Goal: Task Accomplishment & Management: Use online tool/utility

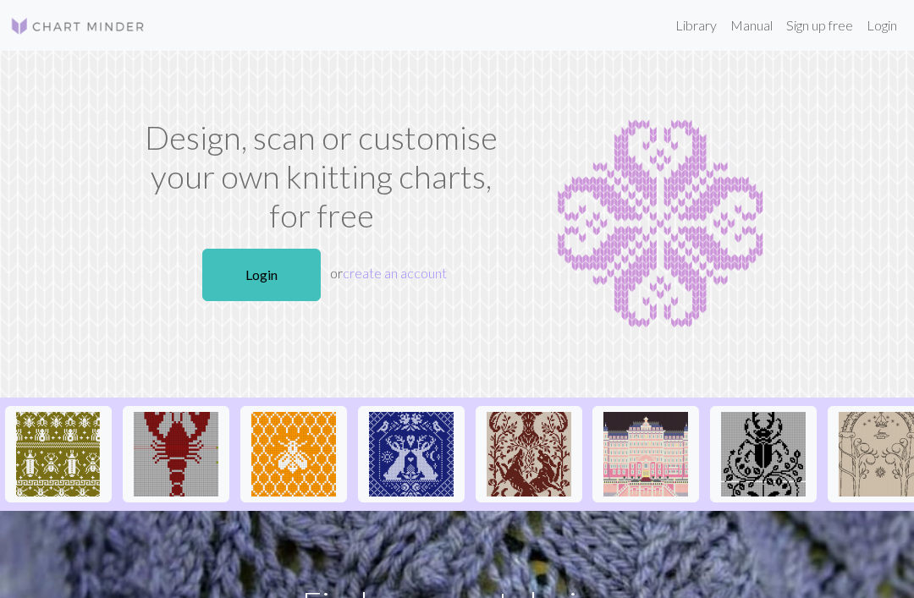
click at [882, 32] on link "Login" at bounding box center [882, 25] width 44 height 34
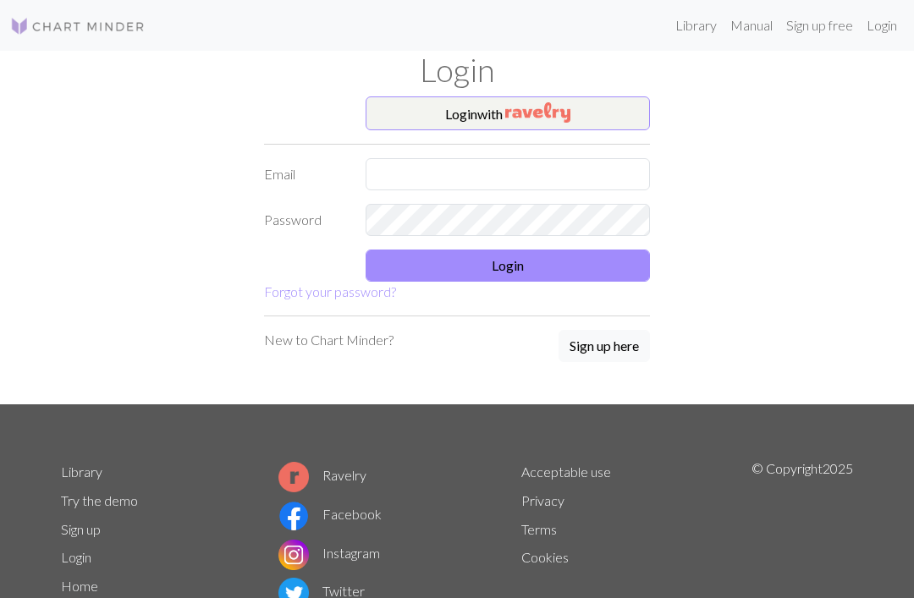
click at [618, 107] on button "Login with" at bounding box center [508, 113] width 284 height 34
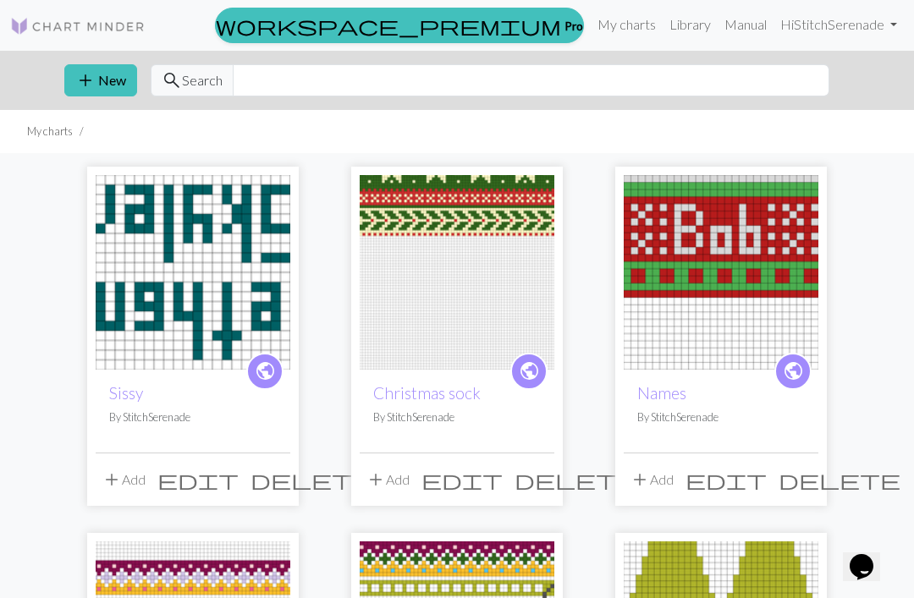
click at [156, 219] on img at bounding box center [193, 272] width 195 height 195
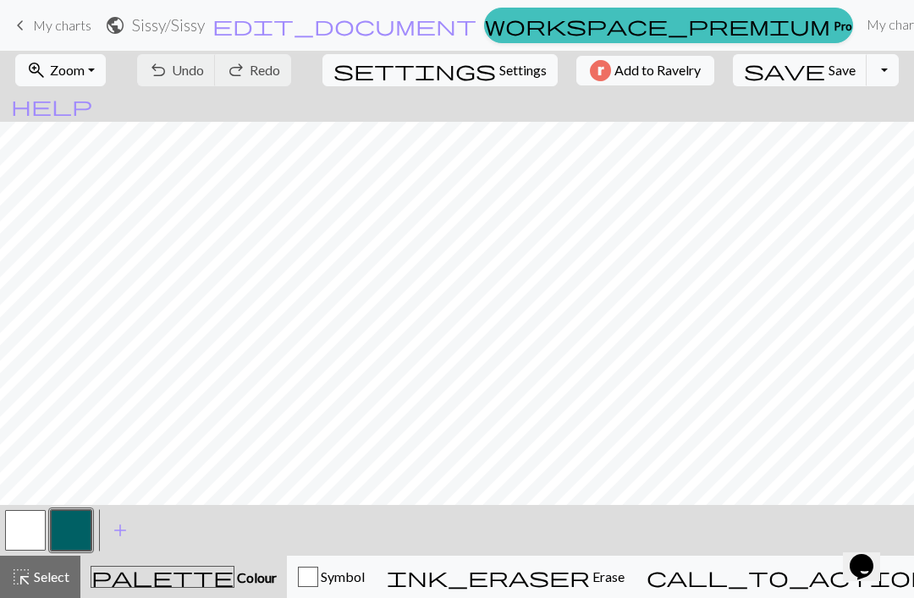
click at [85, 76] on span "Zoom" at bounding box center [67, 70] width 35 height 16
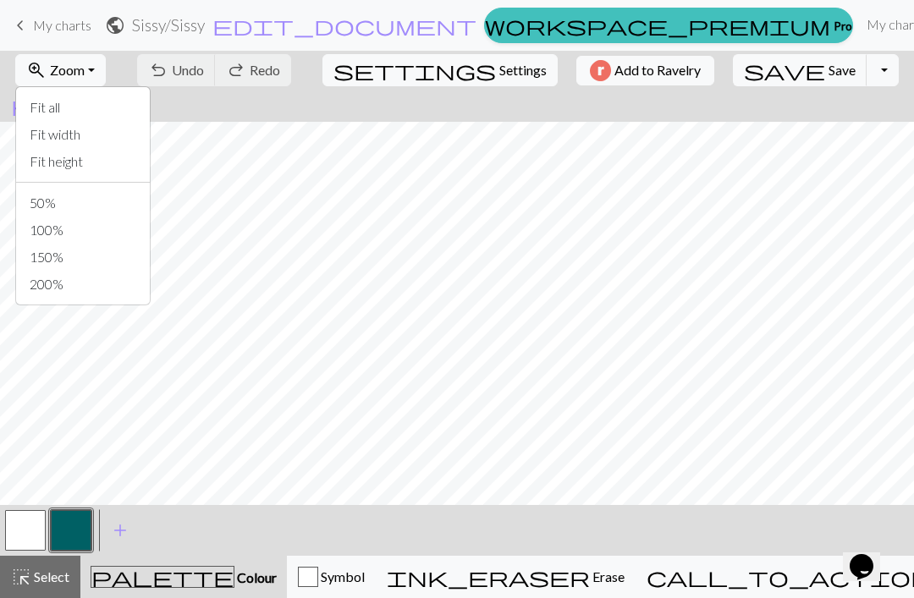
click at [59, 131] on button "Fit width" at bounding box center [83, 134] width 134 height 27
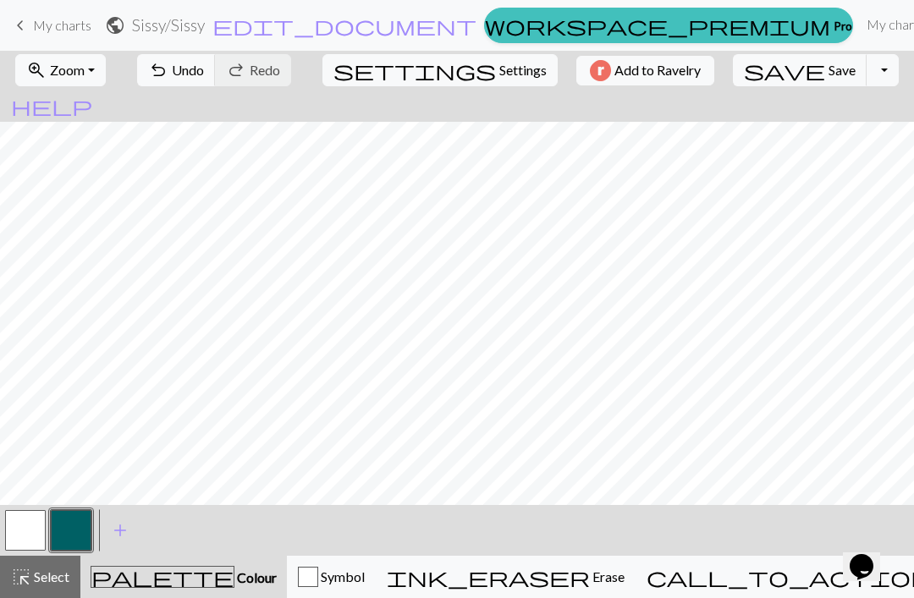
click at [204, 69] on span "Undo" at bounding box center [188, 70] width 32 height 16
click at [204, 63] on span "Undo" at bounding box center [188, 70] width 32 height 16
click at [216, 80] on button "undo Undo Undo" at bounding box center [176, 70] width 79 height 32
click at [204, 69] on span "Undo" at bounding box center [188, 70] width 32 height 16
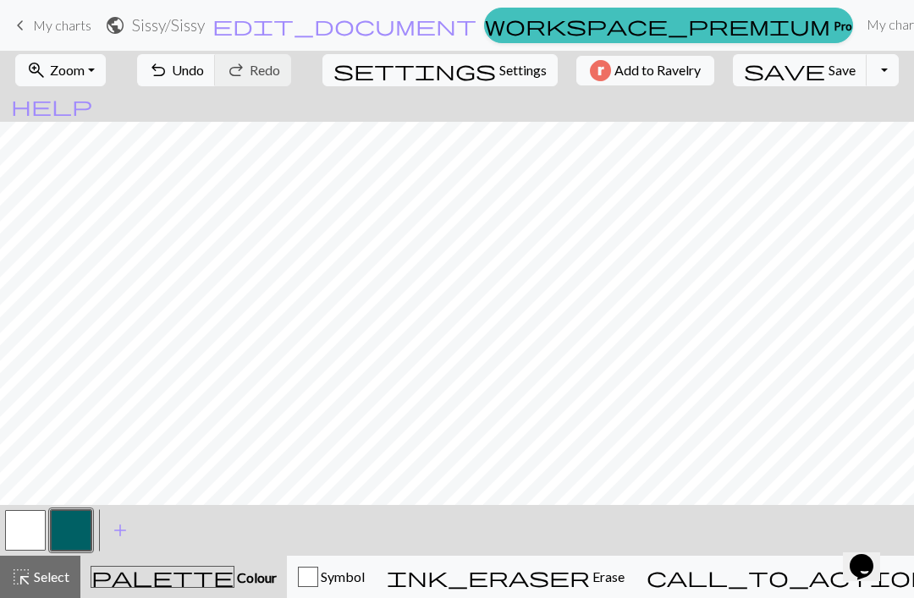
click at [45, 521] on button "button" at bounding box center [25, 530] width 41 height 41
click at [58, 533] on button "button" at bounding box center [71, 530] width 41 height 41
click at [27, 521] on button "button" at bounding box center [25, 530] width 41 height 41
click at [69, 527] on button "button" at bounding box center [71, 530] width 41 height 41
click at [168, 70] on span "undo" at bounding box center [158, 70] width 20 height 24
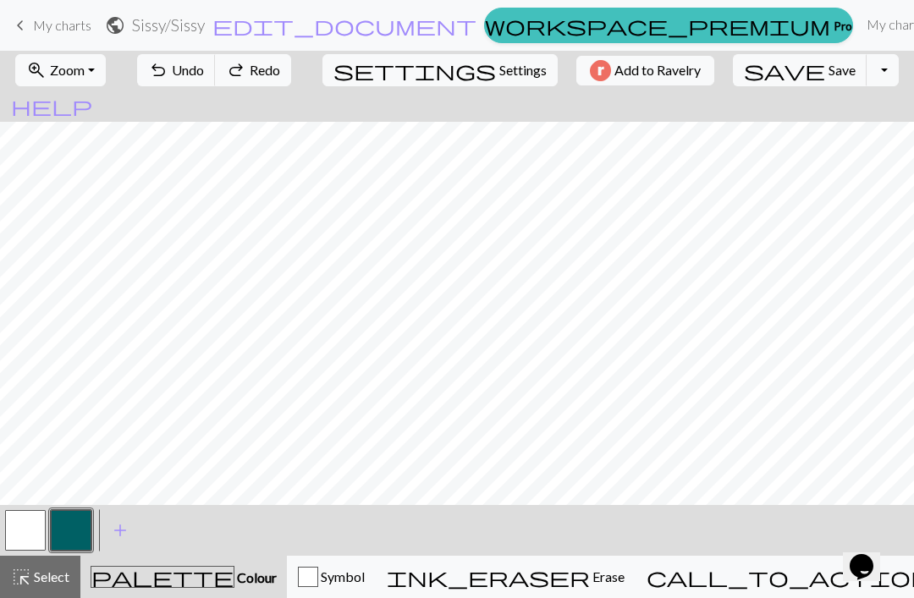
click at [168, 70] on span "undo" at bounding box center [158, 70] width 20 height 24
click at [204, 67] on span "Undo" at bounding box center [188, 70] width 32 height 16
click at [25, 530] on button "button" at bounding box center [25, 530] width 41 height 41
click at [75, 531] on button "button" at bounding box center [71, 530] width 41 height 41
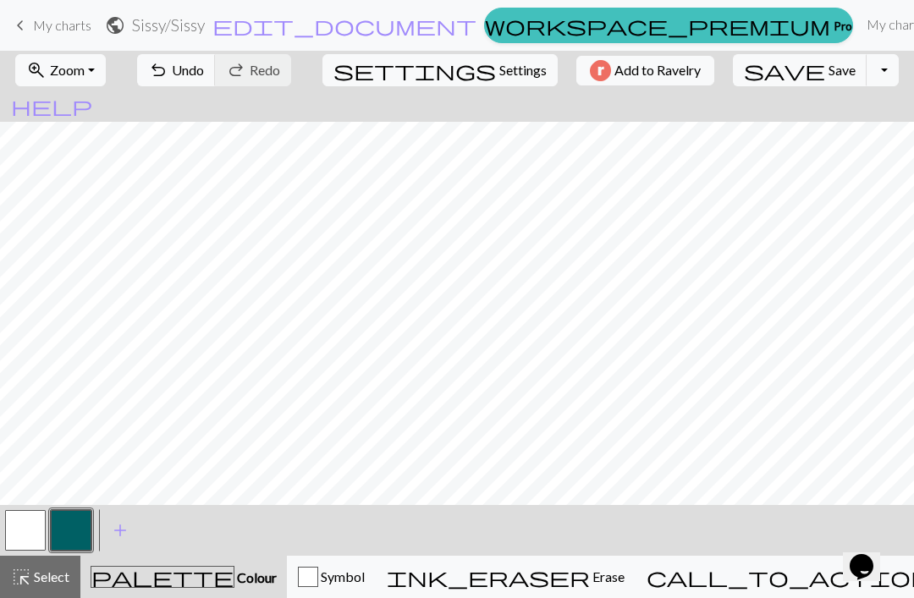
click at [15, 534] on button "button" at bounding box center [25, 530] width 41 height 41
click at [58, 527] on button "button" at bounding box center [71, 530] width 41 height 41
click at [28, 524] on button "button" at bounding box center [25, 530] width 41 height 41
click at [83, 523] on button "button" at bounding box center [71, 530] width 41 height 41
click at [168, 73] on span "undo" at bounding box center [158, 70] width 20 height 24
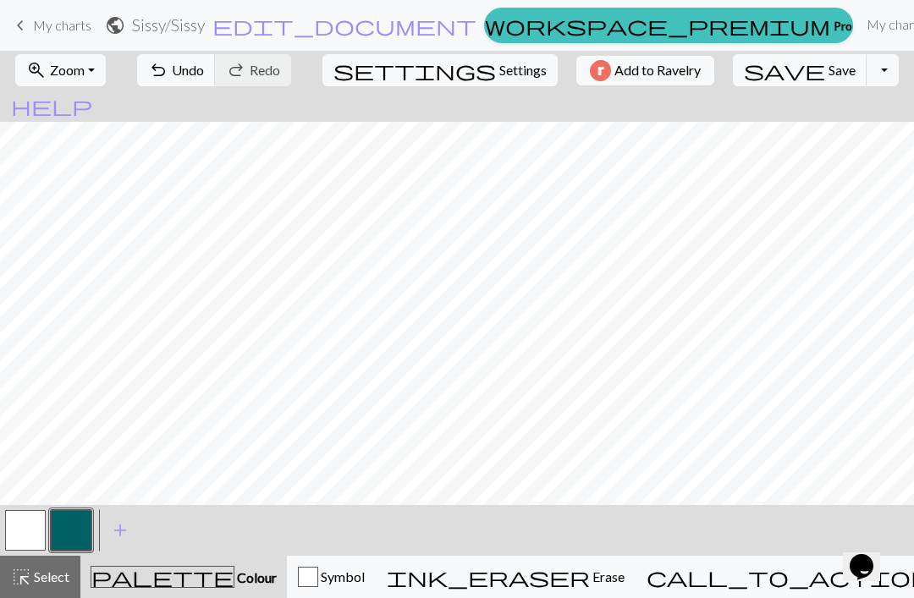
click at [32, 529] on button "button" at bounding box center [25, 530] width 41 height 41
click at [70, 536] on button "button" at bounding box center [71, 530] width 41 height 41
click at [39, 532] on button "button" at bounding box center [25, 530] width 41 height 41
click at [73, 526] on button "button" at bounding box center [71, 530] width 41 height 41
click at [38, 531] on button "button" at bounding box center [25, 530] width 41 height 41
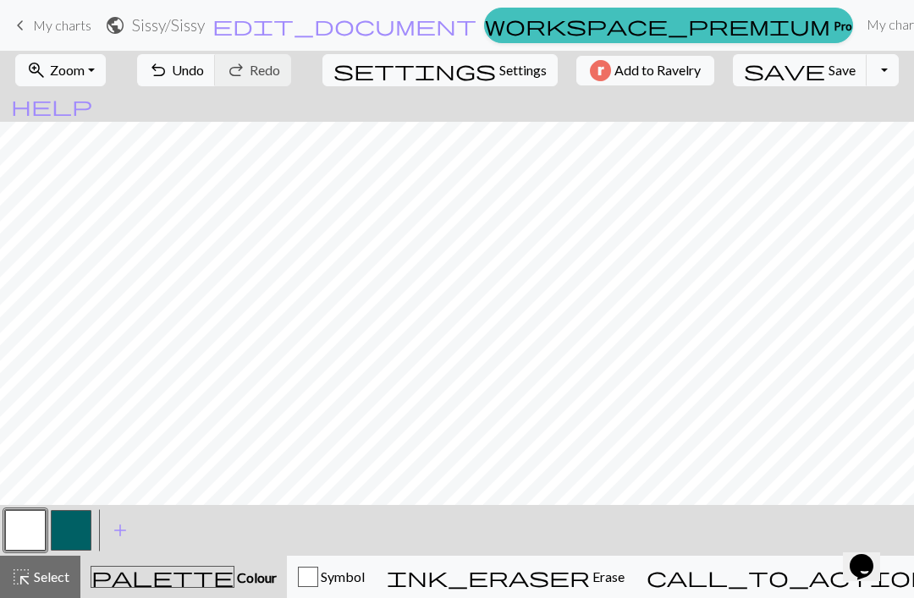
click at [75, 531] on button "button" at bounding box center [71, 530] width 41 height 41
click at [28, 540] on button "button" at bounding box center [25, 530] width 41 height 41
click at [73, 536] on button "button" at bounding box center [71, 530] width 41 height 41
click at [30, 537] on button "button" at bounding box center [25, 530] width 41 height 41
click at [72, 529] on button "button" at bounding box center [71, 530] width 41 height 41
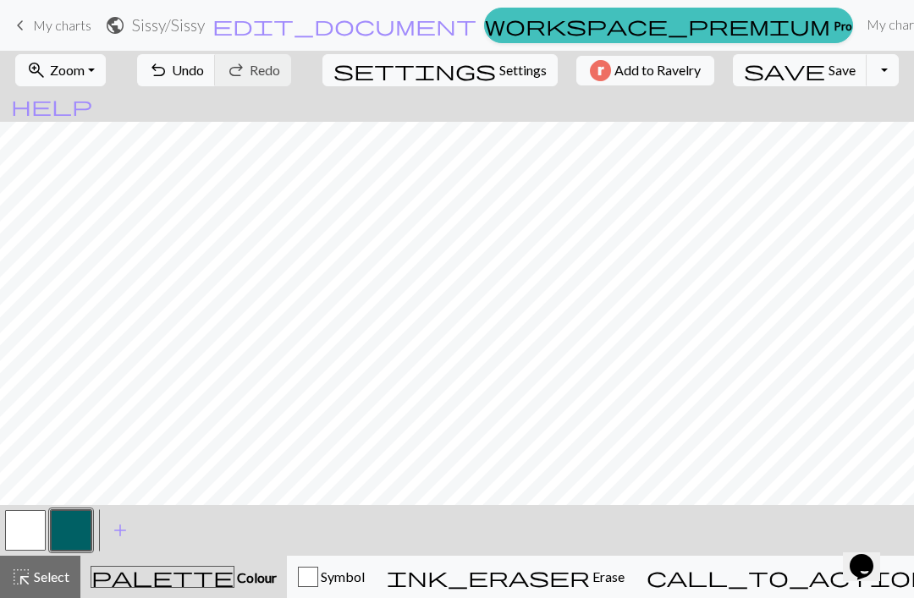
click at [204, 74] on span "Undo" at bounding box center [188, 70] width 32 height 16
click at [44, 532] on button "button" at bounding box center [25, 530] width 41 height 41
click at [84, 542] on button "button" at bounding box center [71, 530] width 41 height 41
click at [29, 520] on button "button" at bounding box center [25, 530] width 41 height 41
click at [87, 526] on button "button" at bounding box center [71, 530] width 41 height 41
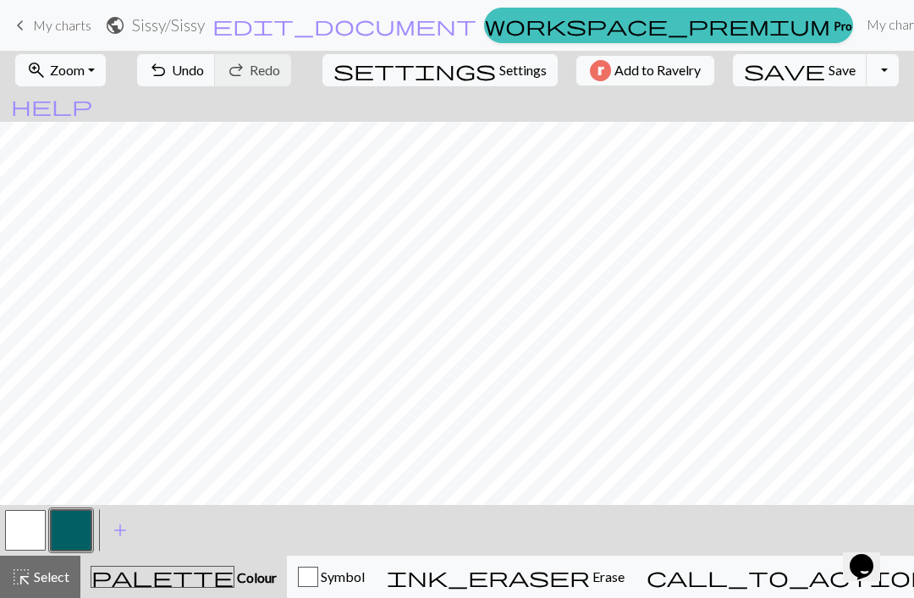
click at [25, 518] on button "button" at bounding box center [25, 530] width 41 height 41
click at [71, 510] on button "button" at bounding box center [71, 530] width 41 height 41
click at [27, 535] on button "button" at bounding box center [25, 530] width 41 height 41
click at [89, 539] on button "button" at bounding box center [71, 530] width 41 height 41
click at [42, 531] on button "button" at bounding box center [25, 530] width 41 height 41
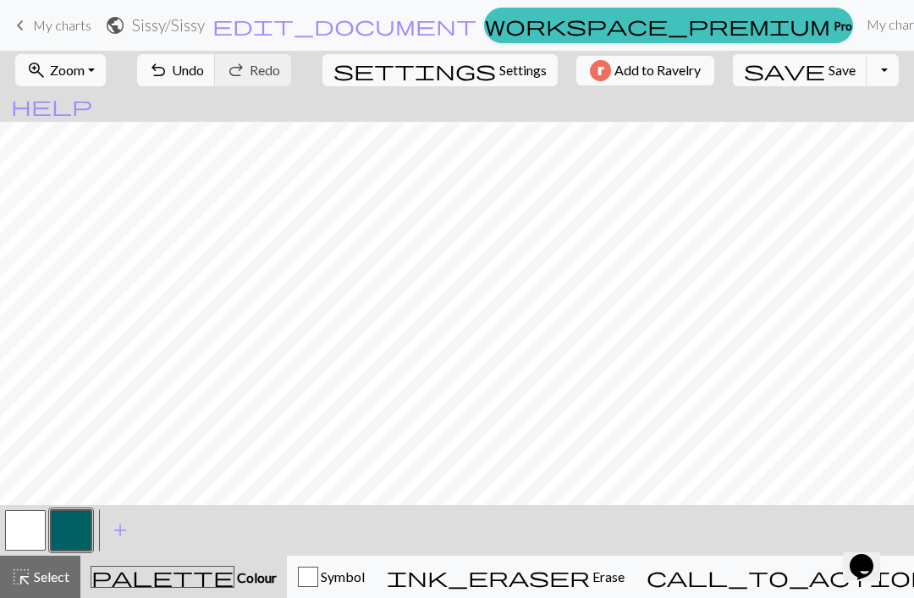
click at [42, 531] on button "button" at bounding box center [25, 530] width 41 height 41
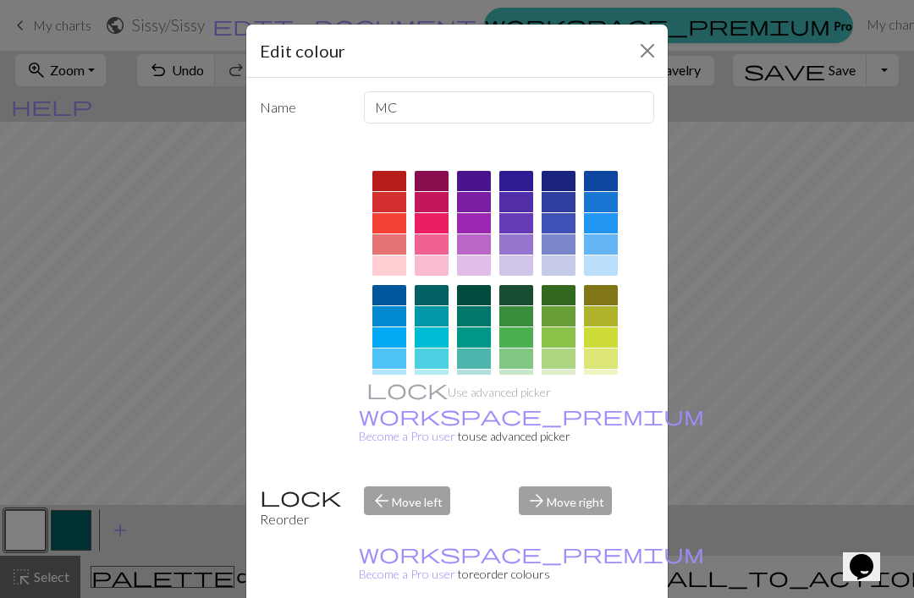
click at [630, 60] on div "Edit colour" at bounding box center [456, 51] width 421 height 53
click at [645, 47] on button "Close" at bounding box center [647, 50] width 27 height 27
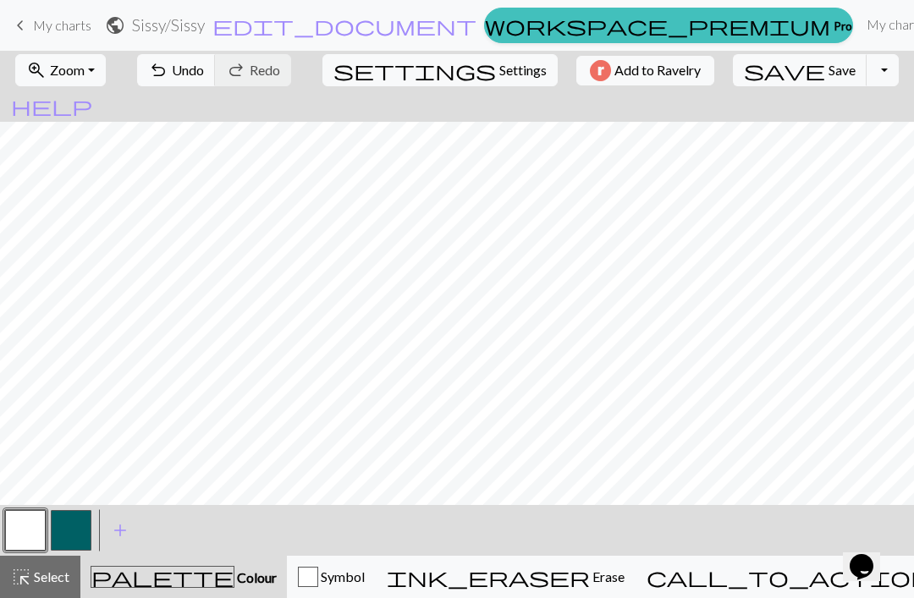
click at [85, 531] on button "button" at bounding box center [71, 530] width 41 height 41
click at [204, 65] on span "Undo" at bounding box center [188, 70] width 32 height 16
click at [41, 514] on button "button" at bounding box center [25, 530] width 41 height 41
click at [63, 517] on button "button" at bounding box center [71, 530] width 41 height 41
click at [19, 531] on button "button" at bounding box center [25, 530] width 41 height 41
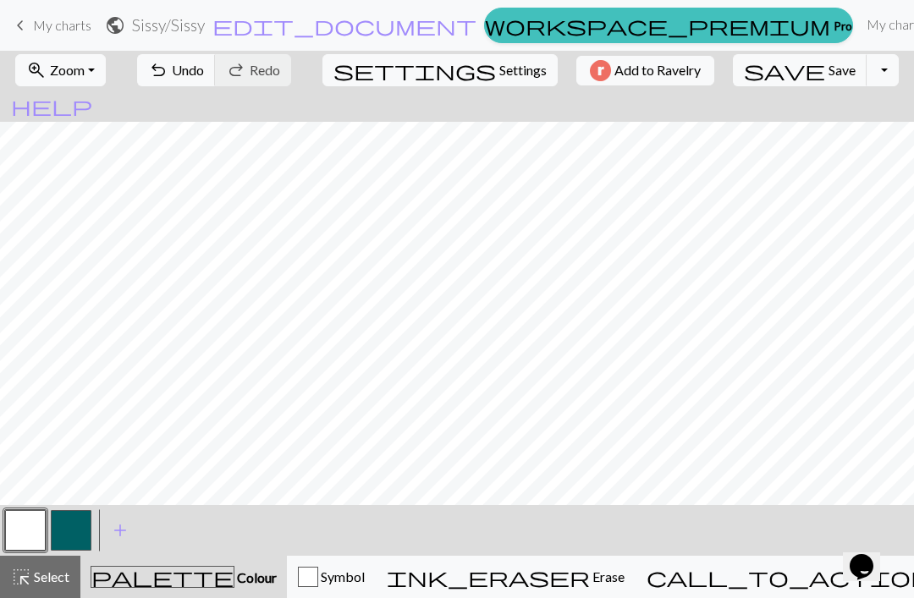
click at [74, 532] on button "button" at bounding box center [71, 530] width 41 height 41
click at [25, 529] on button "button" at bounding box center [25, 530] width 41 height 41
click at [72, 537] on button "button" at bounding box center [71, 530] width 41 height 41
click at [29, 531] on button "button" at bounding box center [25, 530] width 41 height 41
click at [74, 526] on button "button" at bounding box center [71, 530] width 41 height 41
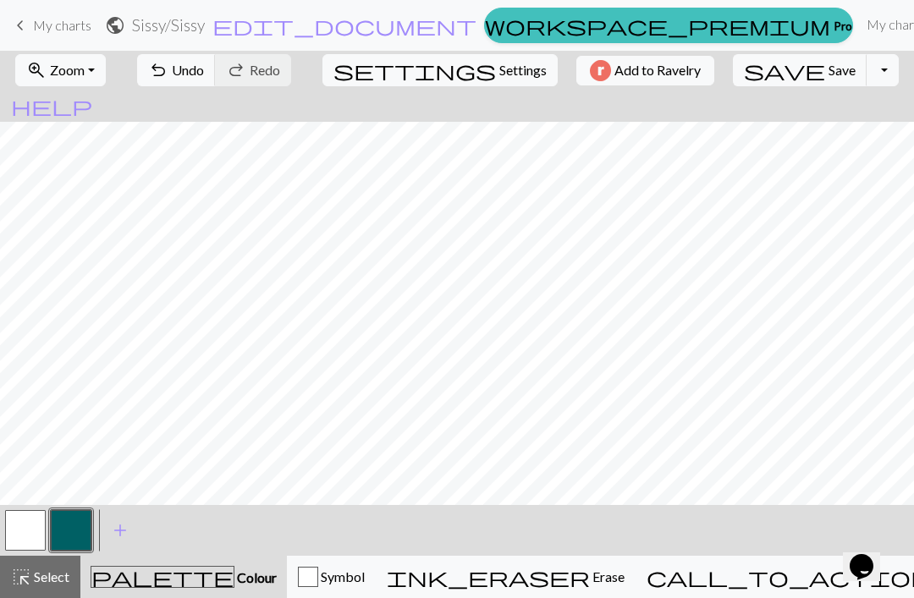
click at [216, 75] on button "undo Undo Undo" at bounding box center [176, 70] width 79 height 32
click at [168, 75] on span "undo" at bounding box center [158, 70] width 20 height 24
click at [21, 524] on button "button" at bounding box center [25, 530] width 41 height 41
click at [74, 523] on button "button" at bounding box center [71, 530] width 41 height 41
click at [30, 536] on button "button" at bounding box center [25, 530] width 41 height 41
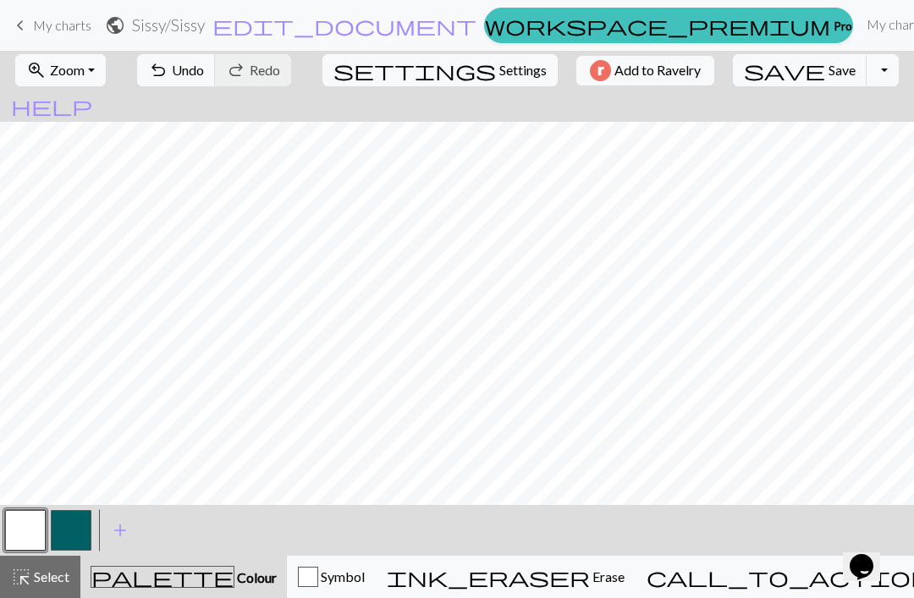
click at [65, 537] on button "button" at bounding box center [71, 530] width 41 height 41
click at [168, 72] on span "undo" at bounding box center [158, 70] width 20 height 24
click at [35, 535] on button "button" at bounding box center [25, 530] width 41 height 41
click at [65, 531] on button "button" at bounding box center [71, 530] width 41 height 41
click at [37, 526] on button "button" at bounding box center [25, 530] width 41 height 41
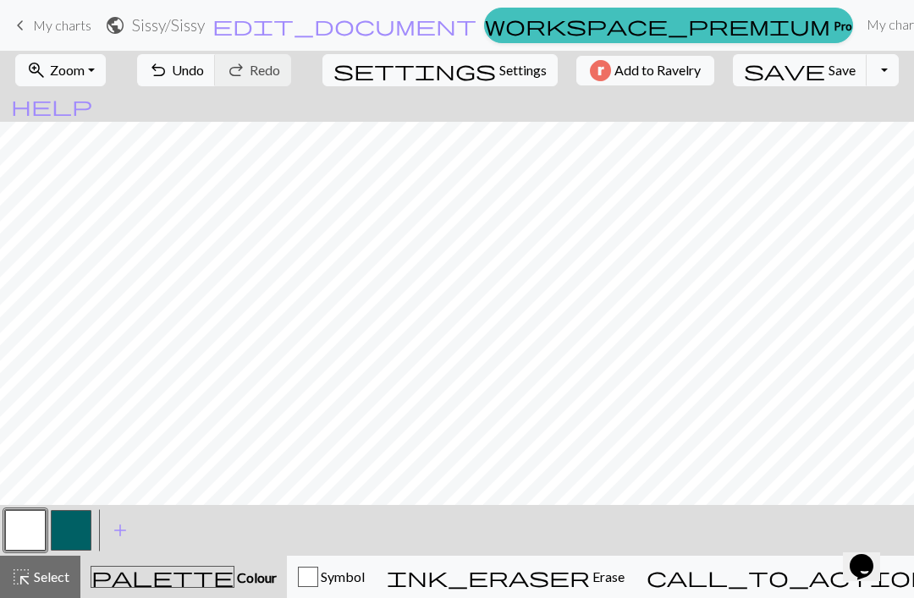
click at [73, 526] on button "button" at bounding box center [71, 530] width 41 height 41
click at [168, 74] on span "undo" at bounding box center [158, 70] width 20 height 24
click at [204, 69] on span "Undo" at bounding box center [188, 70] width 32 height 16
click at [216, 79] on button "undo Undo Undo" at bounding box center [176, 70] width 79 height 32
click at [204, 77] on span "Undo" at bounding box center [188, 70] width 32 height 16
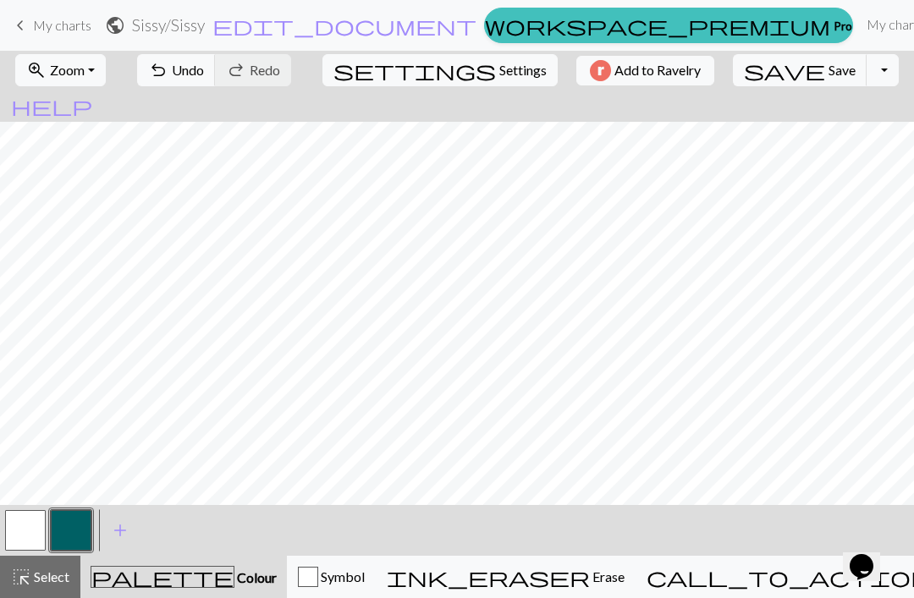
click at [168, 70] on span "undo" at bounding box center [158, 70] width 20 height 24
click at [28, 538] on button "button" at bounding box center [25, 530] width 41 height 41
click at [70, 537] on button "button" at bounding box center [71, 530] width 41 height 41
click at [204, 72] on span "Undo" at bounding box center [188, 70] width 32 height 16
click at [21, 542] on button "button" at bounding box center [25, 530] width 41 height 41
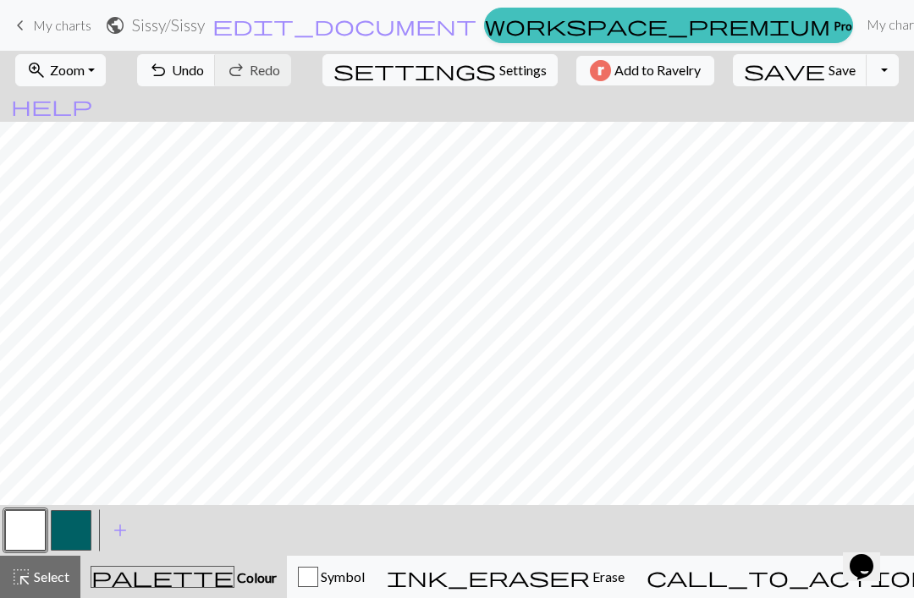
click at [80, 531] on button "button" at bounding box center [71, 530] width 41 height 41
click at [204, 73] on span "Undo" at bounding box center [188, 70] width 32 height 16
click at [204, 70] on span "Undo" at bounding box center [188, 70] width 32 height 16
click at [35, 524] on button "button" at bounding box center [25, 530] width 41 height 41
click at [84, 522] on button "button" at bounding box center [71, 530] width 41 height 41
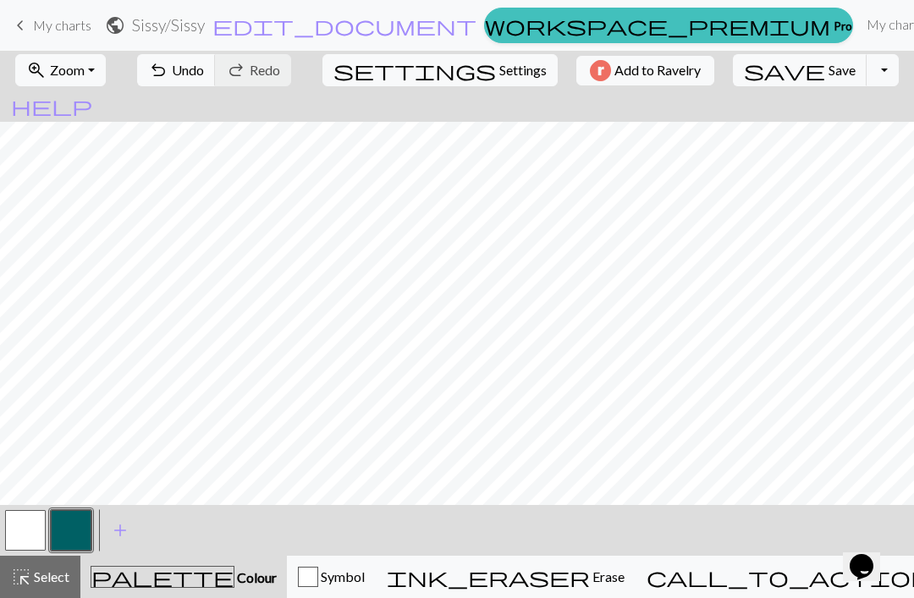
click at [204, 69] on span "Undo" at bounding box center [188, 70] width 32 height 16
click at [204, 74] on span "Undo" at bounding box center [188, 70] width 32 height 16
click at [204, 70] on span "Undo" at bounding box center [188, 70] width 32 height 16
click at [204, 69] on span "Undo" at bounding box center [188, 70] width 32 height 16
click at [168, 77] on span "undo" at bounding box center [158, 70] width 20 height 24
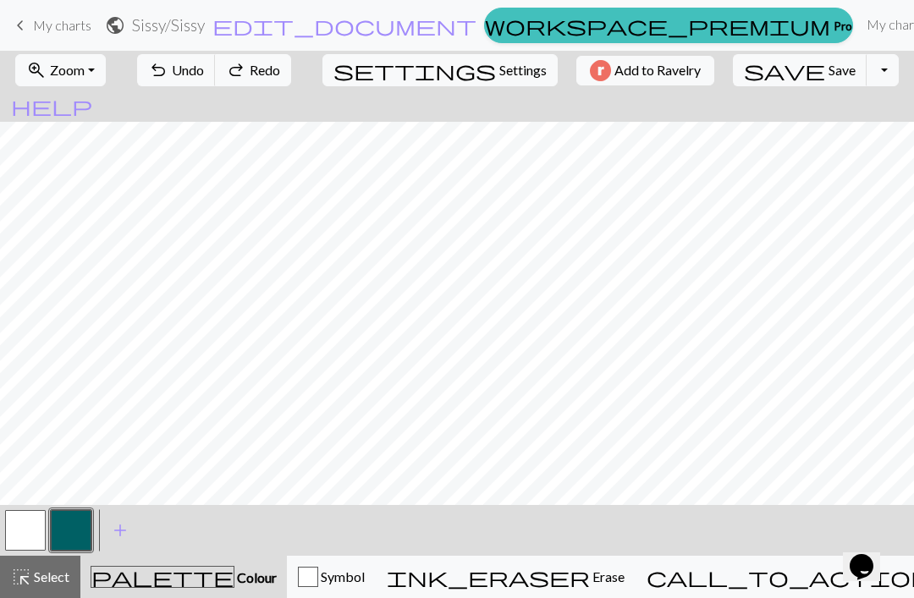
click at [168, 76] on span "undo" at bounding box center [158, 70] width 20 height 24
click at [204, 67] on span "Undo" at bounding box center [188, 70] width 32 height 16
click at [204, 66] on span "Undo" at bounding box center [188, 70] width 32 height 16
click at [204, 63] on span "Undo" at bounding box center [188, 70] width 32 height 16
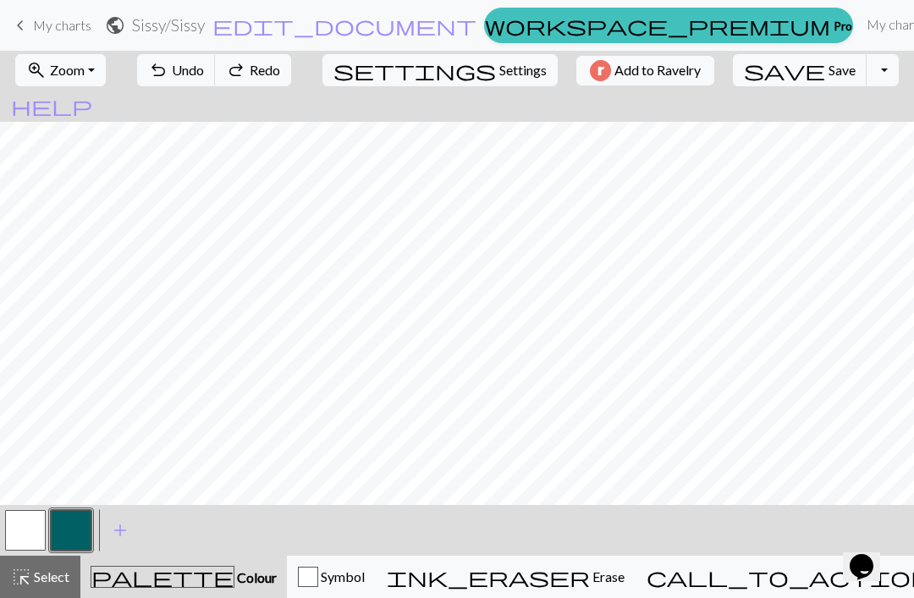
click at [216, 60] on button "undo Undo Undo" at bounding box center [176, 70] width 79 height 32
click at [216, 59] on button "undo Undo Undo" at bounding box center [176, 70] width 79 height 32
click at [204, 62] on span "Undo" at bounding box center [188, 70] width 32 height 16
click at [216, 61] on button "undo Undo Undo" at bounding box center [176, 70] width 79 height 32
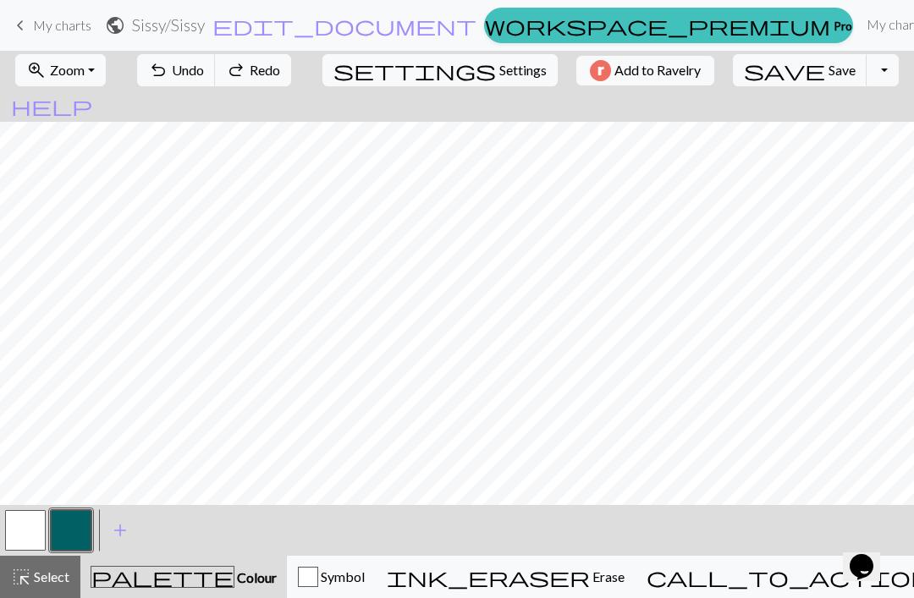
click at [216, 61] on button "undo Undo Undo" at bounding box center [176, 70] width 79 height 32
click at [216, 60] on button "undo Undo Undo" at bounding box center [176, 70] width 79 height 32
click at [204, 65] on span "Undo" at bounding box center [188, 70] width 32 height 16
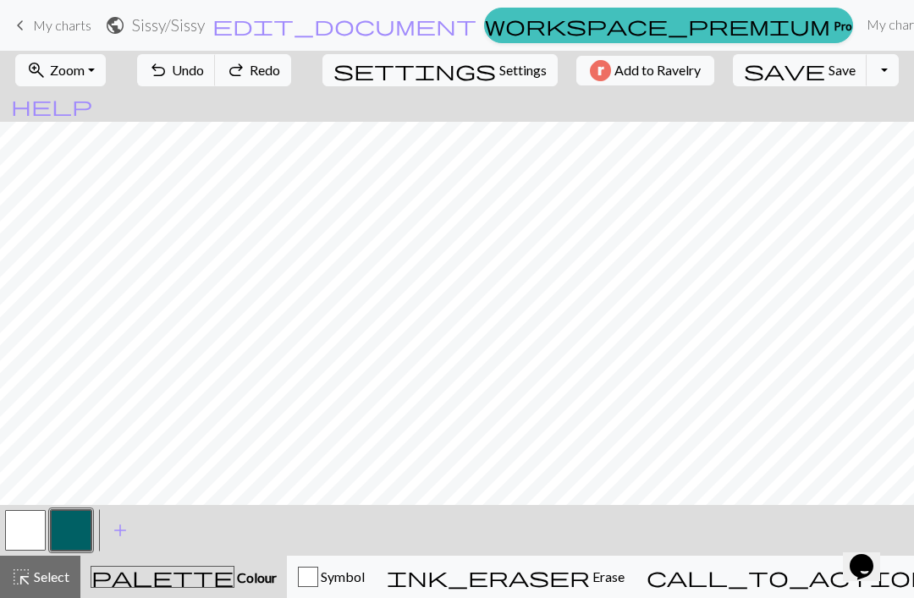
click at [204, 67] on span "Undo" at bounding box center [188, 70] width 32 height 16
click at [204, 66] on span "Undo" at bounding box center [188, 70] width 32 height 16
click at [204, 69] on span "Undo" at bounding box center [188, 70] width 32 height 16
click at [204, 68] on span "Undo" at bounding box center [188, 70] width 32 height 16
click at [204, 69] on span "Undo" at bounding box center [188, 70] width 32 height 16
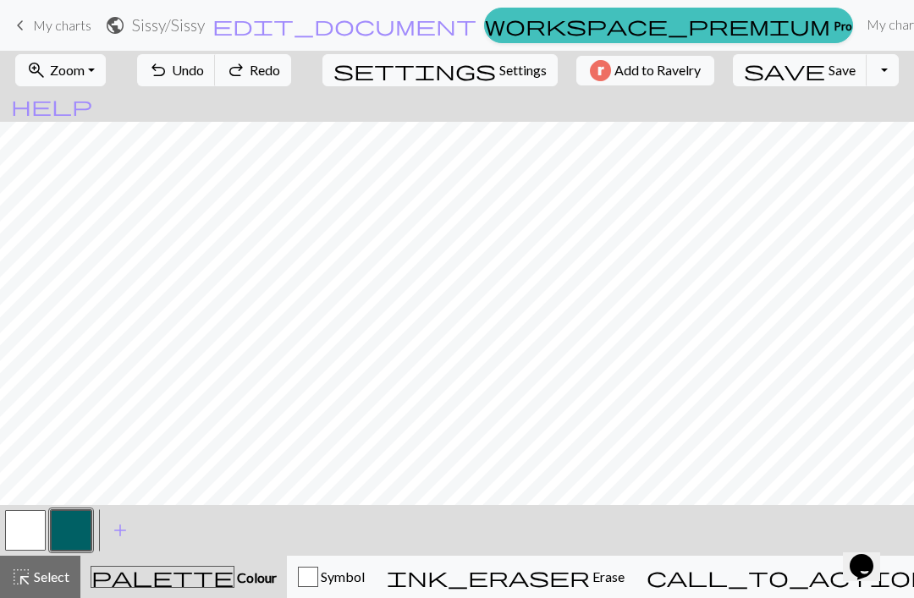
click at [204, 68] on span "Undo" at bounding box center [188, 70] width 32 height 16
click at [204, 72] on span "Undo" at bounding box center [188, 70] width 32 height 16
click at [204, 71] on span "Undo" at bounding box center [188, 70] width 32 height 16
click at [168, 74] on span "undo" at bounding box center [158, 70] width 20 height 24
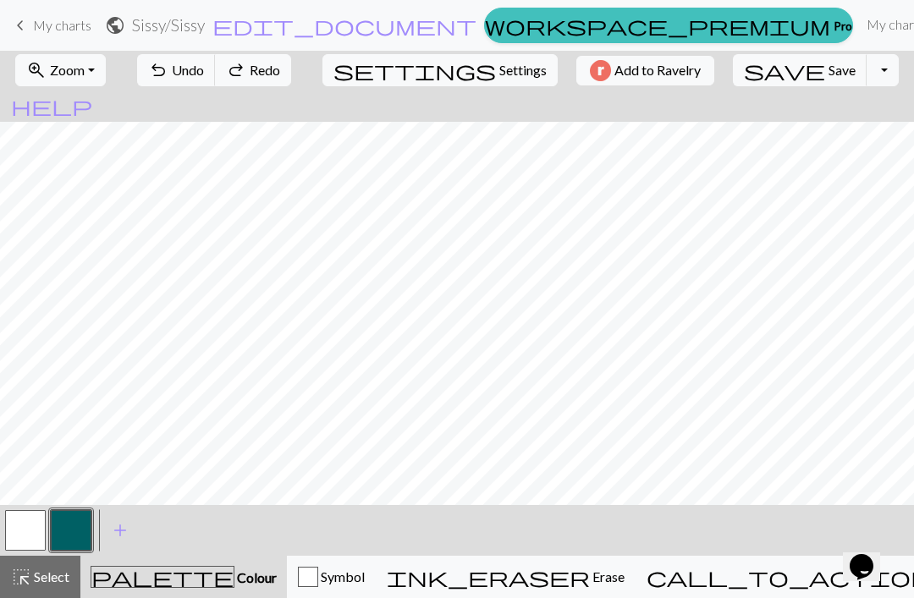
click at [168, 74] on span "undo" at bounding box center [158, 70] width 20 height 24
click at [204, 75] on span "Undo" at bounding box center [188, 70] width 32 height 16
click at [204, 74] on span "Undo" at bounding box center [188, 70] width 32 height 16
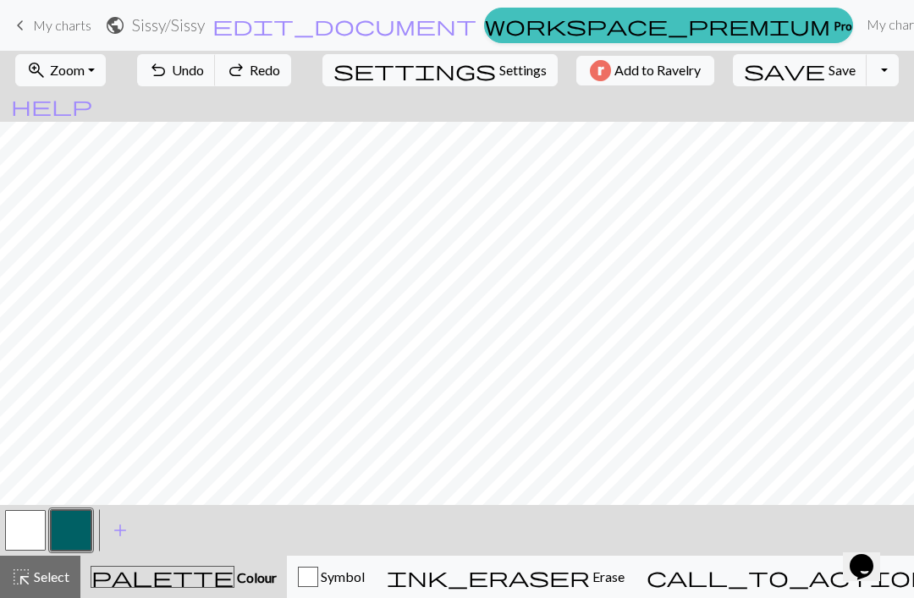
click at [204, 74] on span "Undo" at bounding box center [188, 70] width 32 height 16
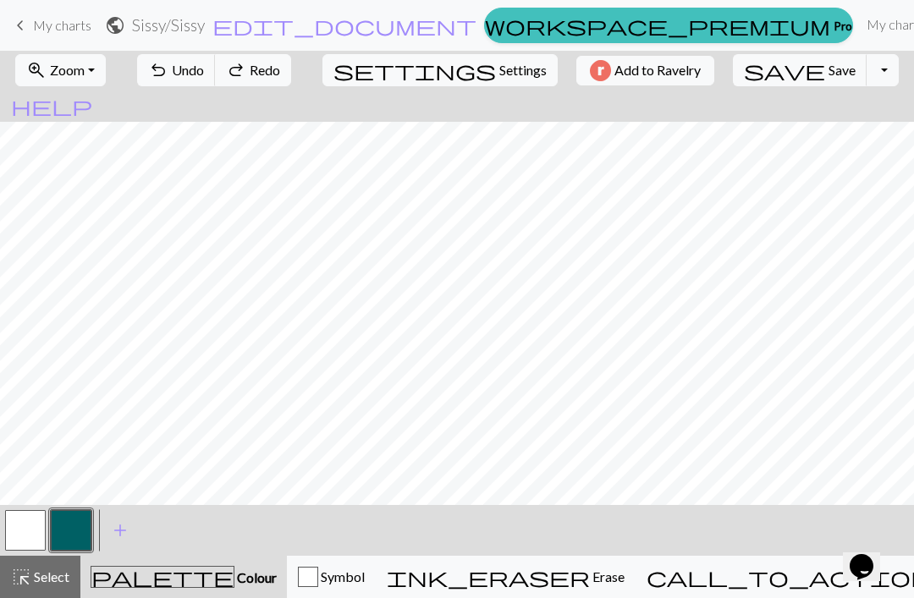
click at [204, 74] on span "Undo" at bounding box center [188, 70] width 32 height 16
click at [204, 73] on span "Undo" at bounding box center [188, 70] width 32 height 16
click at [204, 72] on span "Undo" at bounding box center [188, 70] width 32 height 16
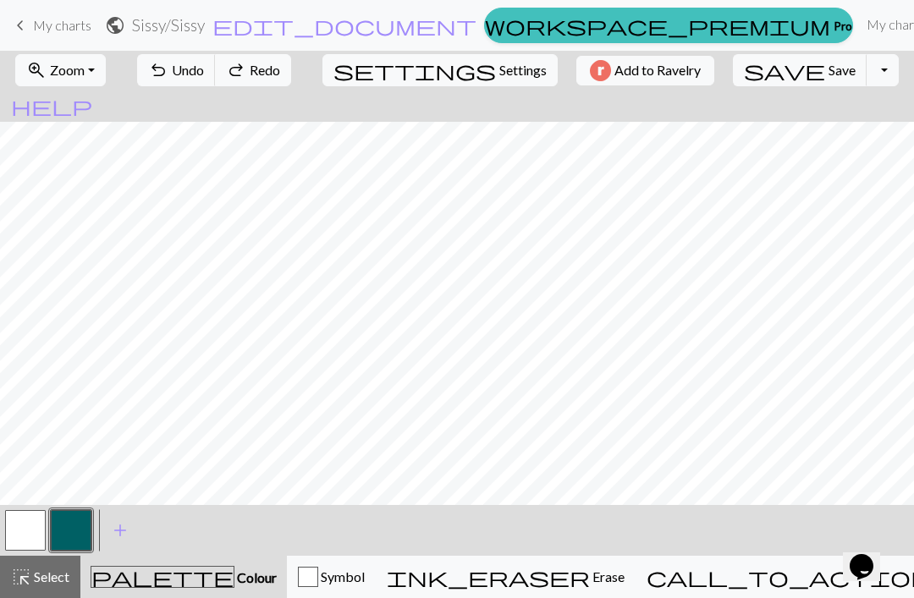
click at [204, 74] on span "Undo" at bounding box center [188, 70] width 32 height 16
click at [204, 73] on span "Undo" at bounding box center [188, 70] width 32 height 16
click at [204, 72] on span "Undo" at bounding box center [188, 70] width 32 height 16
click at [204, 74] on span "Undo" at bounding box center [188, 70] width 32 height 16
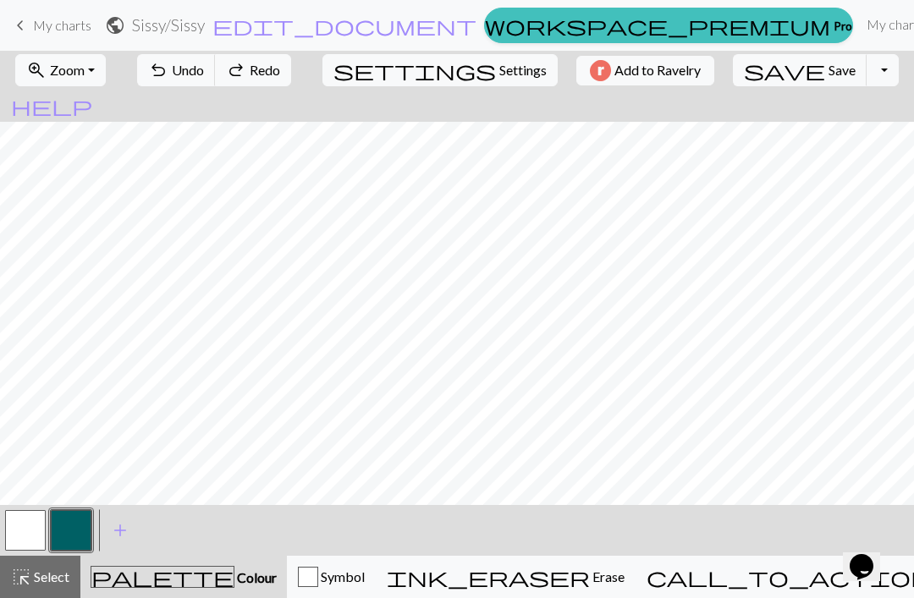
click at [204, 74] on span "Undo" at bounding box center [188, 70] width 32 height 16
click at [204, 73] on span "Undo" at bounding box center [188, 70] width 32 height 16
click at [230, 73] on div "undo Undo Undo redo Redo Redo" at bounding box center [213, 70] width 179 height 39
click at [230, 72] on div "undo Undo Undo redo Redo Redo" at bounding box center [213, 70] width 179 height 39
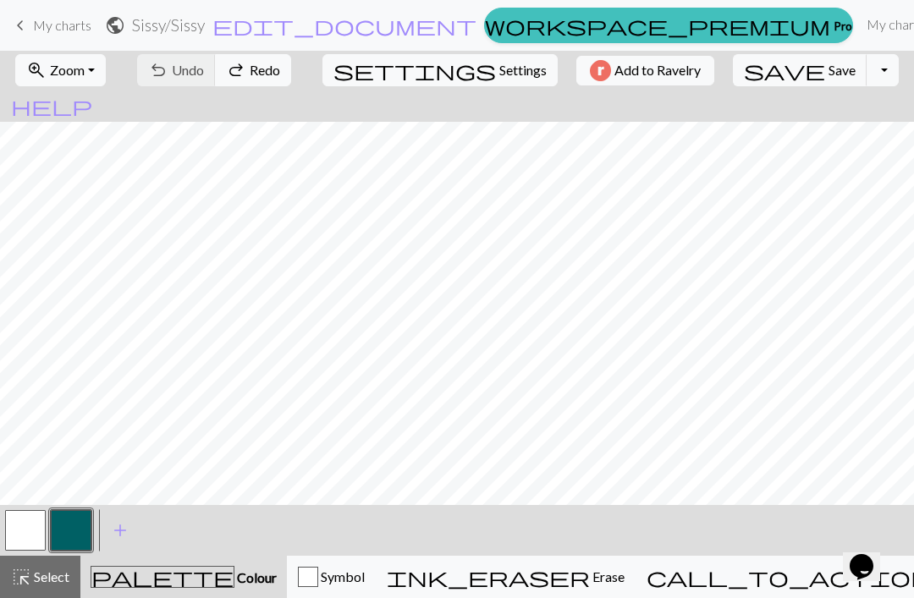
click at [227, 74] on div "undo Undo Undo redo Redo Redo" at bounding box center [213, 70] width 179 height 39
click at [226, 74] on div "undo Undo Undo redo Redo Redo" at bounding box center [213, 70] width 179 height 39
click at [229, 72] on div "undo Undo Undo redo Redo Redo" at bounding box center [213, 70] width 179 height 39
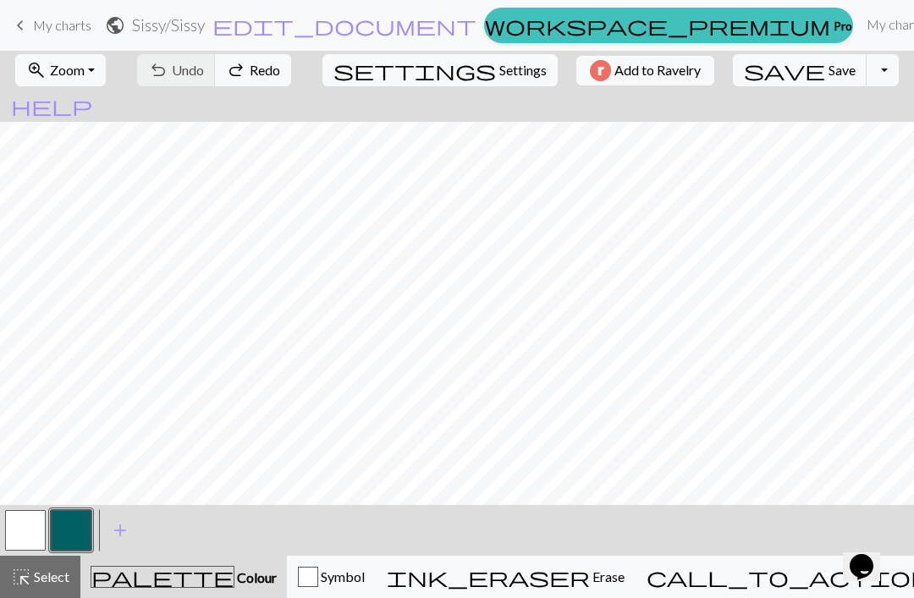
click at [229, 71] on div "undo Undo Undo redo Redo Redo" at bounding box center [213, 70] width 179 height 39
click at [41, 519] on button "button" at bounding box center [25, 530] width 41 height 41
click at [80, 533] on button "button" at bounding box center [71, 530] width 41 height 41
click at [33, 529] on button "button" at bounding box center [25, 530] width 41 height 41
click at [82, 542] on button "button" at bounding box center [71, 530] width 41 height 41
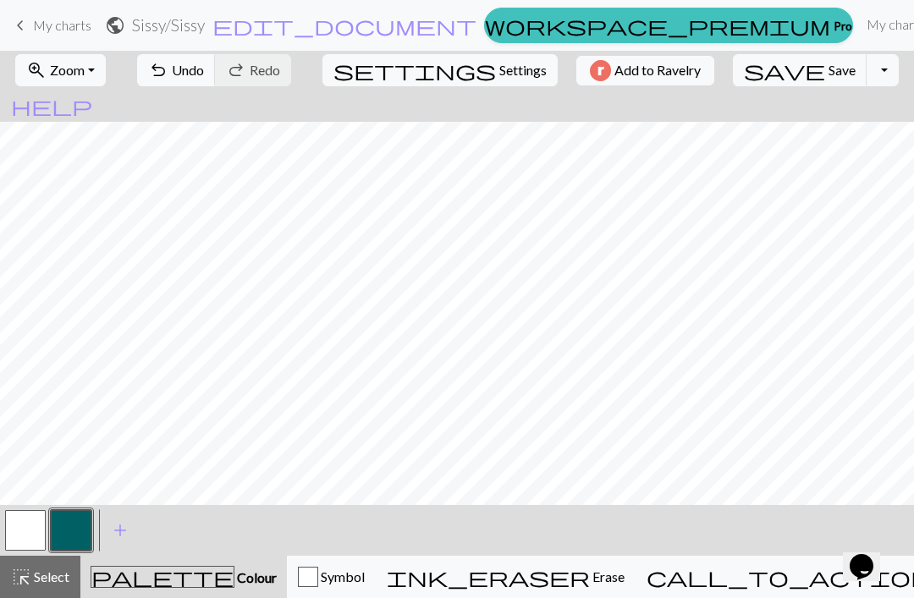
click at [752, 78] on span "save" at bounding box center [784, 70] width 81 height 24
click at [74, 536] on button "button" at bounding box center [71, 530] width 41 height 41
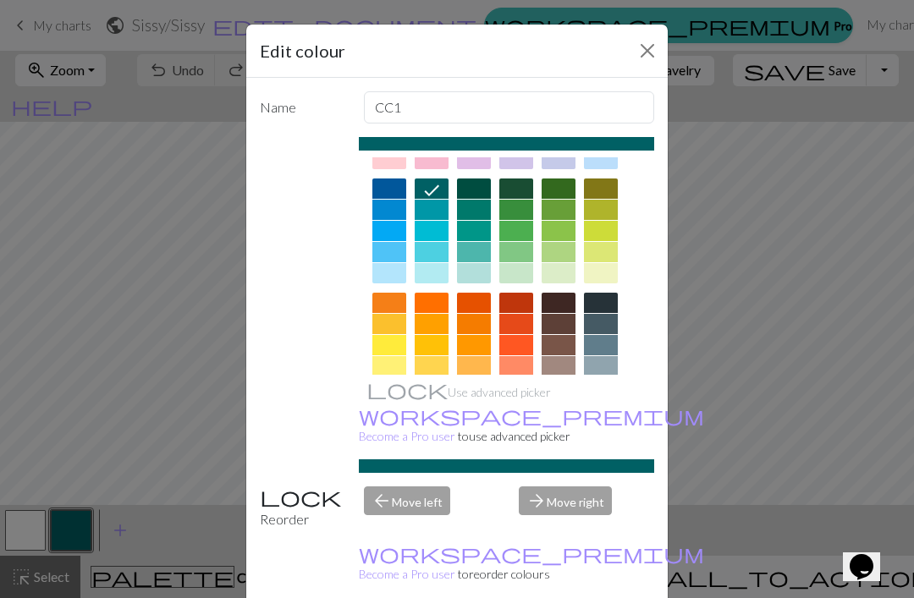
scroll to position [171, 0]
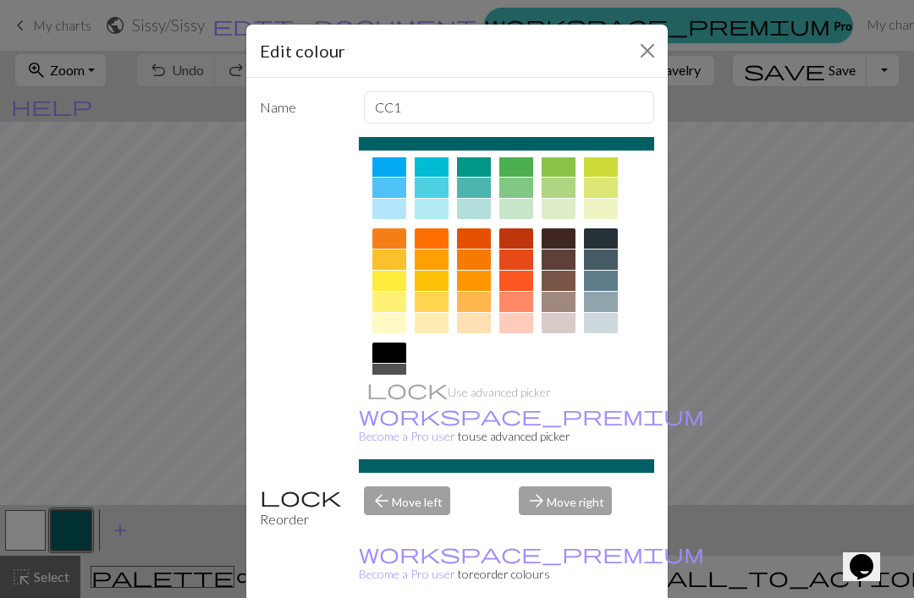
click at [394, 415] on div at bounding box center [389, 416] width 34 height 20
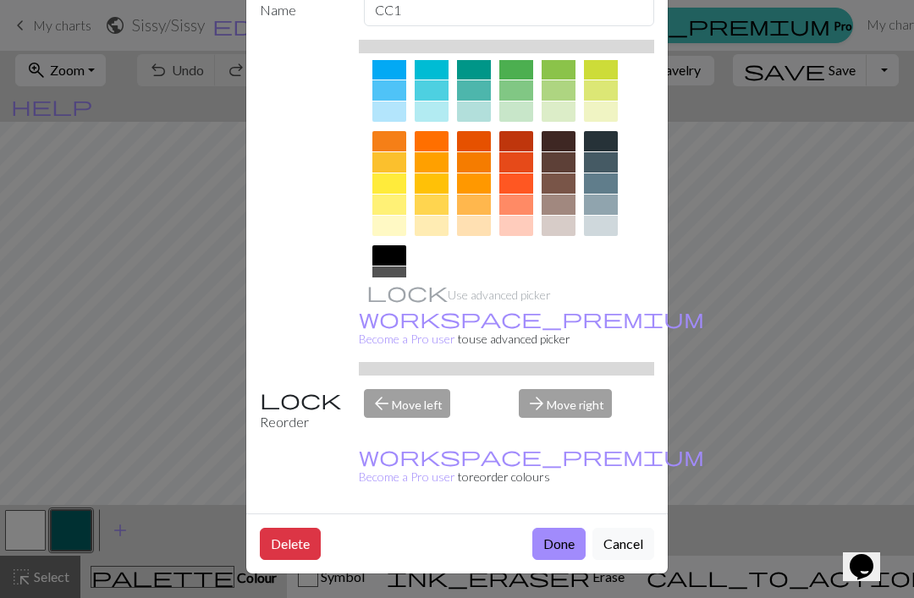
scroll to position [96, 0]
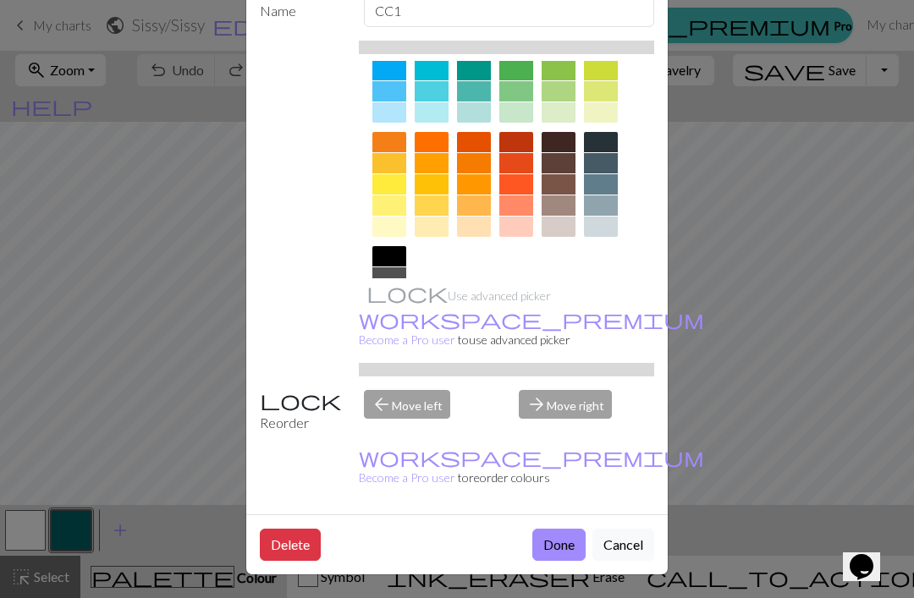
click at [565, 537] on button "Done" at bounding box center [558, 545] width 53 height 32
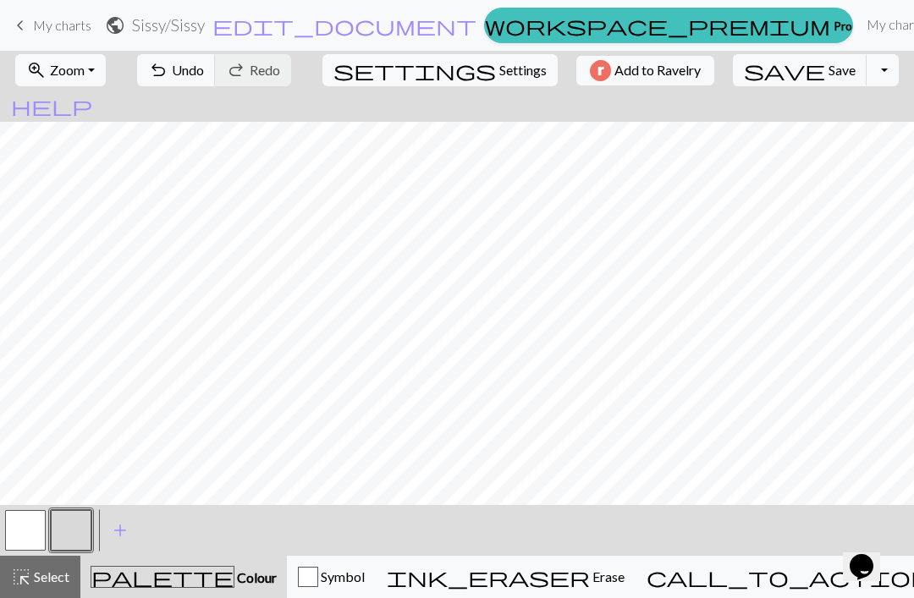
click at [24, 531] on button "button" at bounding box center [25, 530] width 41 height 41
click at [123, 536] on span "add" at bounding box center [120, 531] width 20 height 24
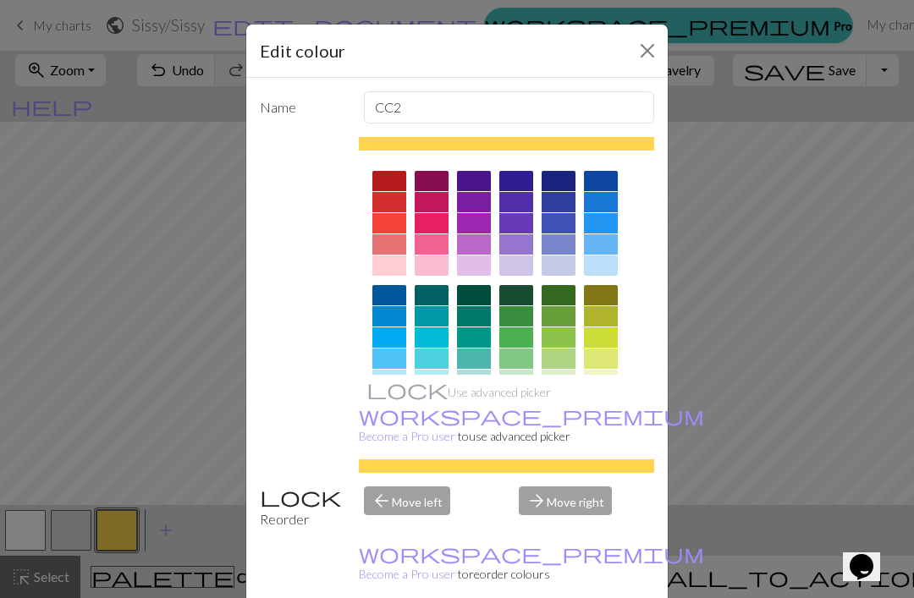
click at [526, 383] on div at bounding box center [516, 380] width 34 height 20
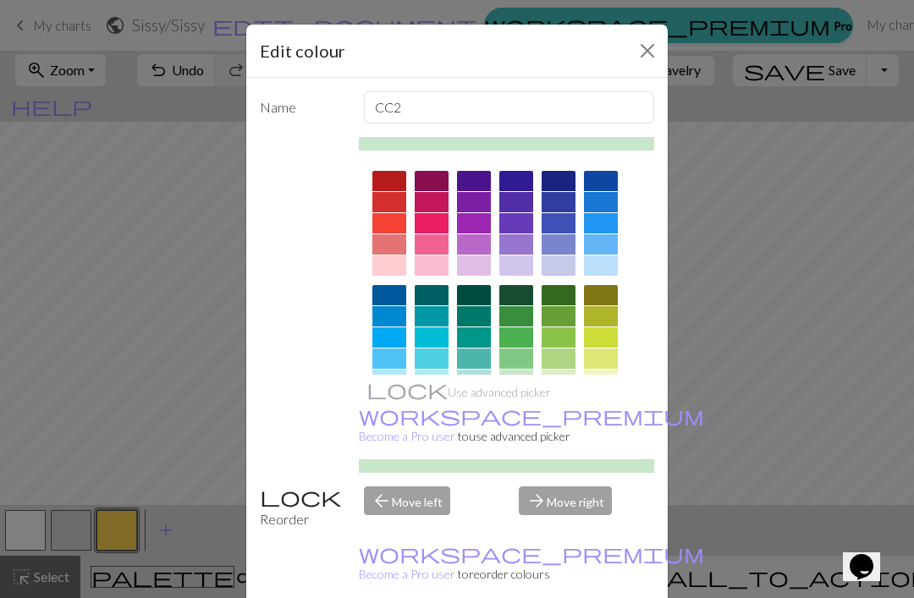
click at [556, 388] on div at bounding box center [559, 380] width 34 height 20
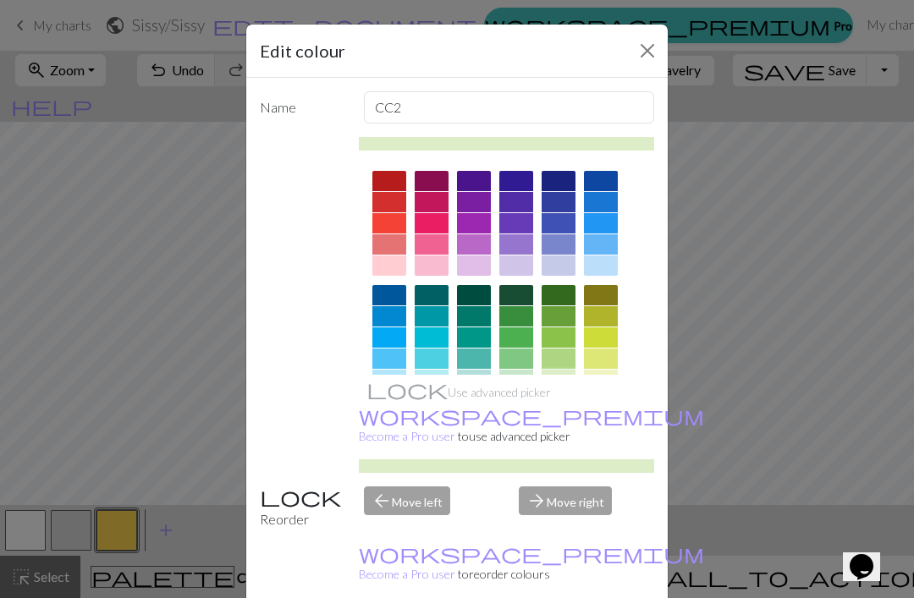
click at [559, 357] on div at bounding box center [559, 359] width 34 height 20
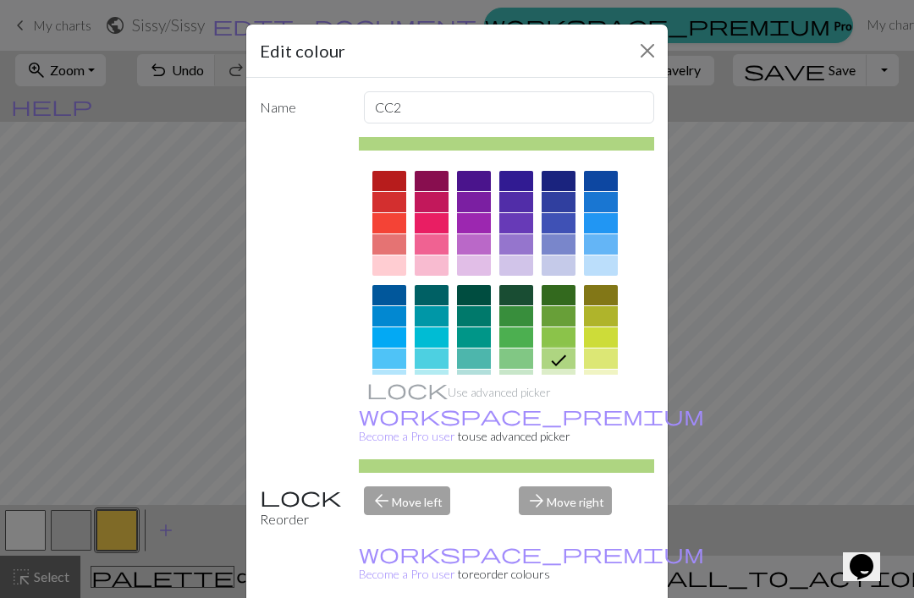
click at [516, 366] on div at bounding box center [516, 359] width 34 height 20
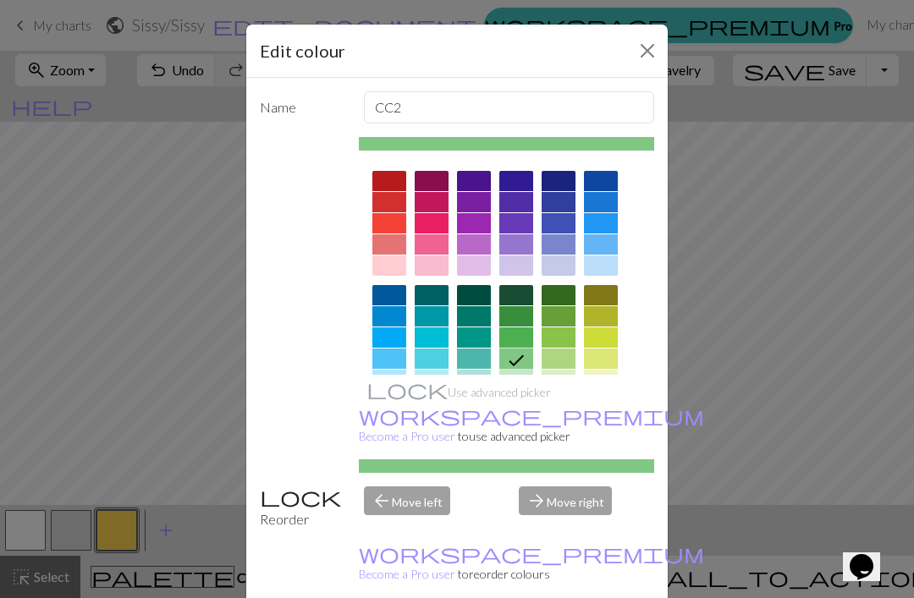
click at [562, 342] on div at bounding box center [559, 338] width 34 height 20
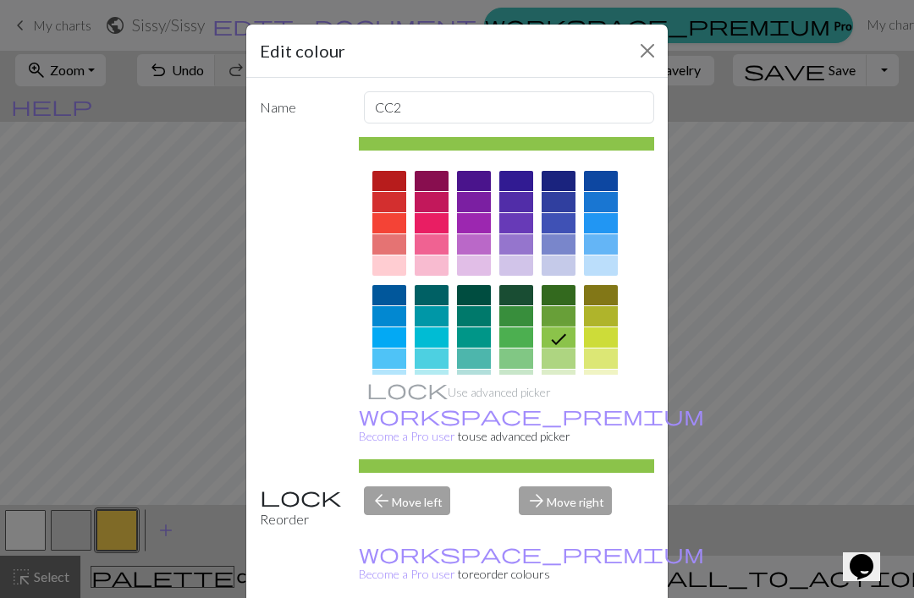
click at [521, 340] on div at bounding box center [516, 338] width 34 height 20
click at [0, 0] on icon at bounding box center [0, 0] width 0 height 0
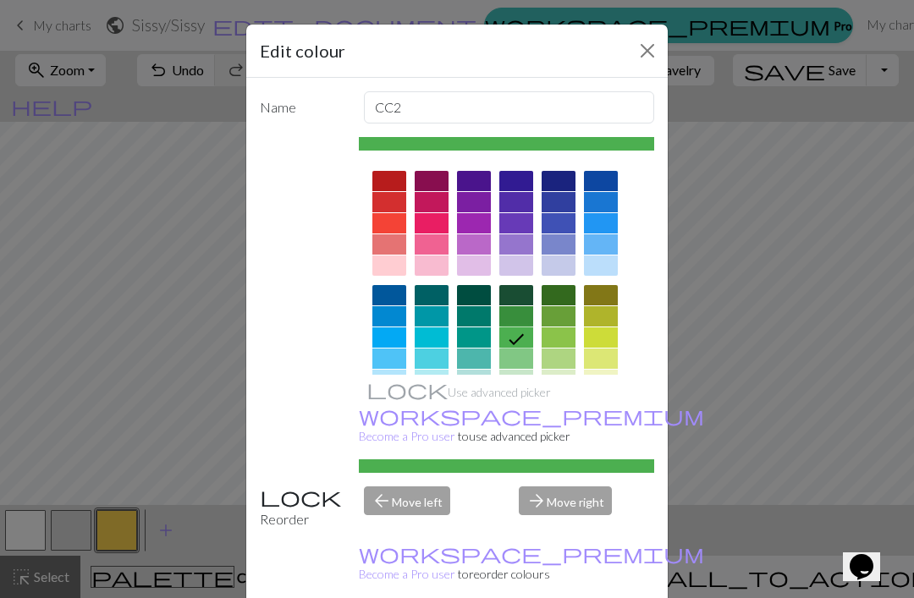
click at [517, 366] on div at bounding box center [516, 359] width 34 height 20
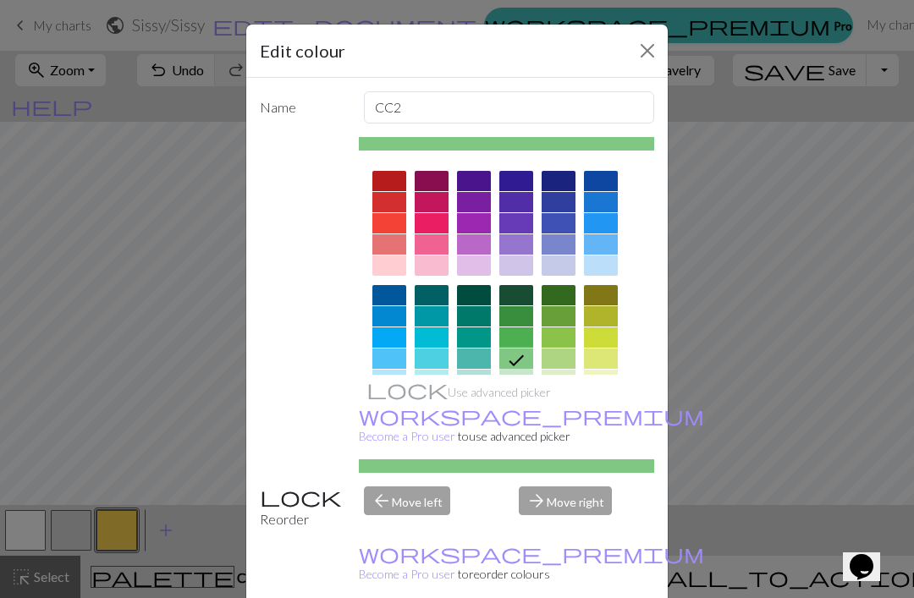
click at [519, 380] on div at bounding box center [516, 380] width 34 height 20
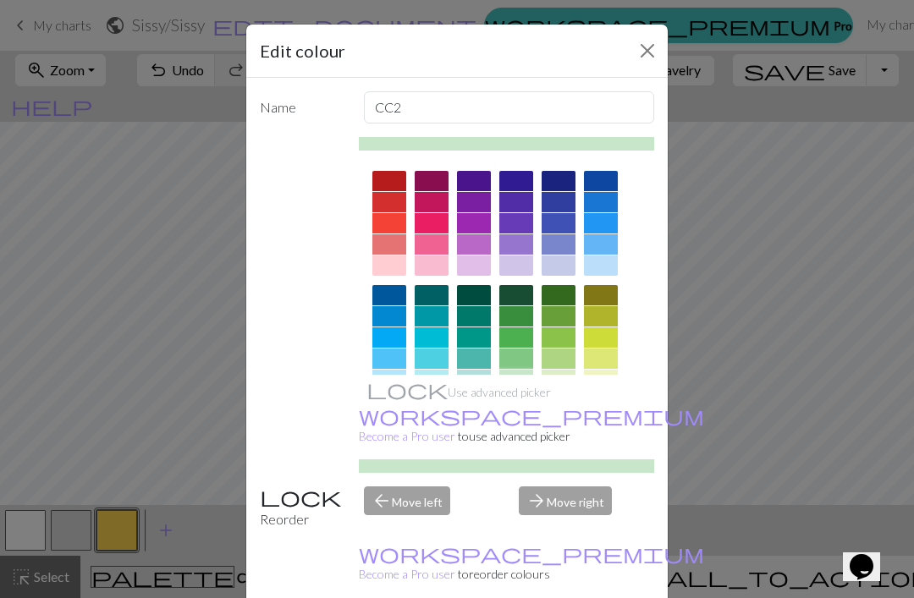
click at [524, 355] on div at bounding box center [516, 359] width 34 height 20
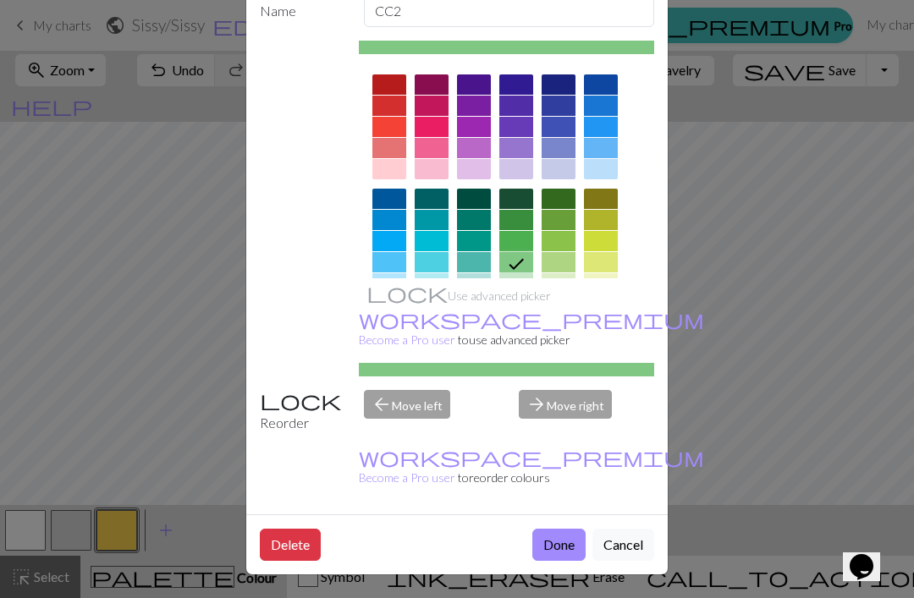
click at [565, 546] on button "Done" at bounding box center [558, 545] width 53 height 32
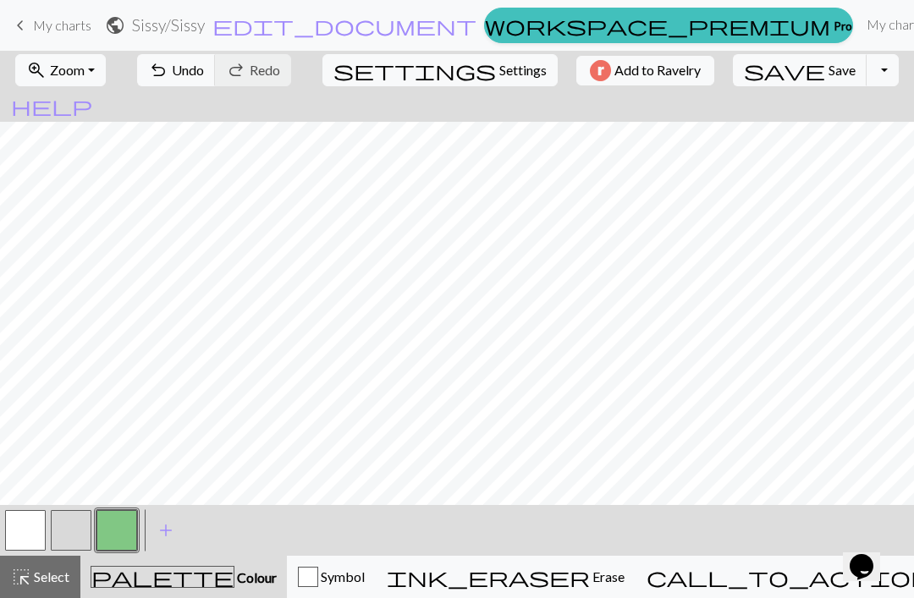
click at [73, 521] on button "button" at bounding box center [71, 530] width 41 height 41
click at [118, 534] on button "button" at bounding box center [116, 530] width 41 height 41
click at [79, 537] on button "button" at bounding box center [71, 530] width 41 height 41
click at [108, 535] on button "button" at bounding box center [116, 530] width 41 height 41
click at [829, 77] on span "Save" at bounding box center [842, 70] width 27 height 16
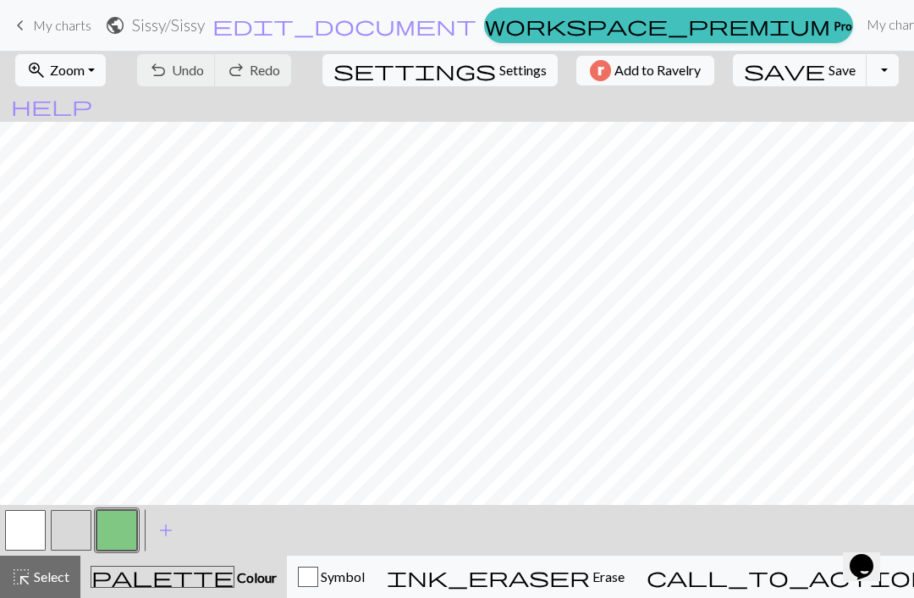
click at [74, 527] on button "button" at bounding box center [71, 530] width 41 height 41
click at [70, 528] on button "button" at bounding box center [71, 530] width 41 height 41
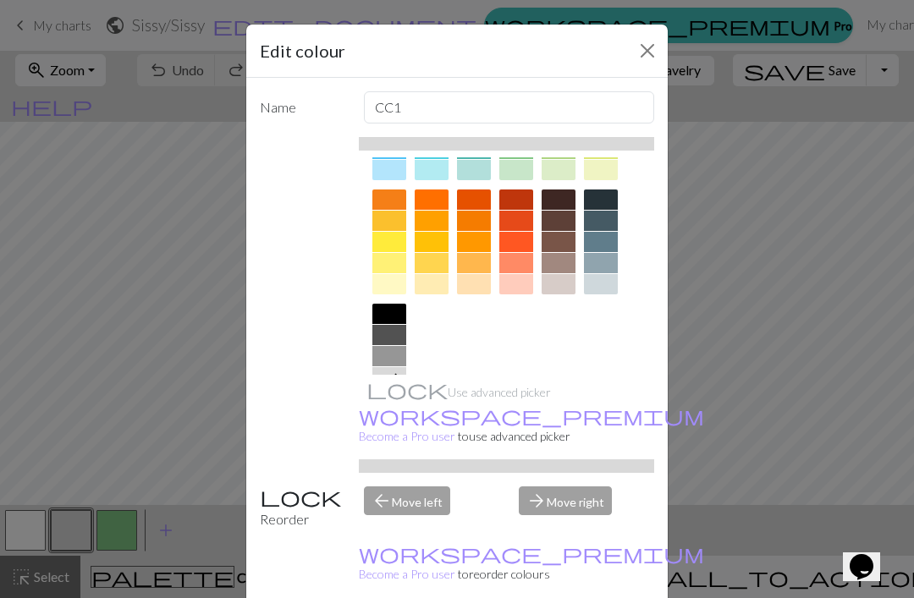
scroll to position [209, 0]
click at [390, 403] on div at bounding box center [389, 399] width 34 height 20
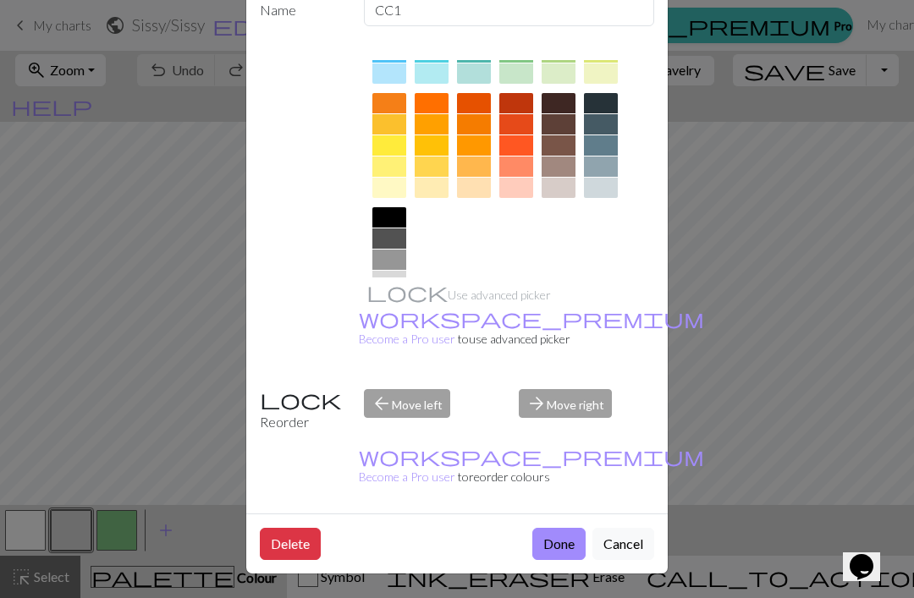
scroll to position [96, 0]
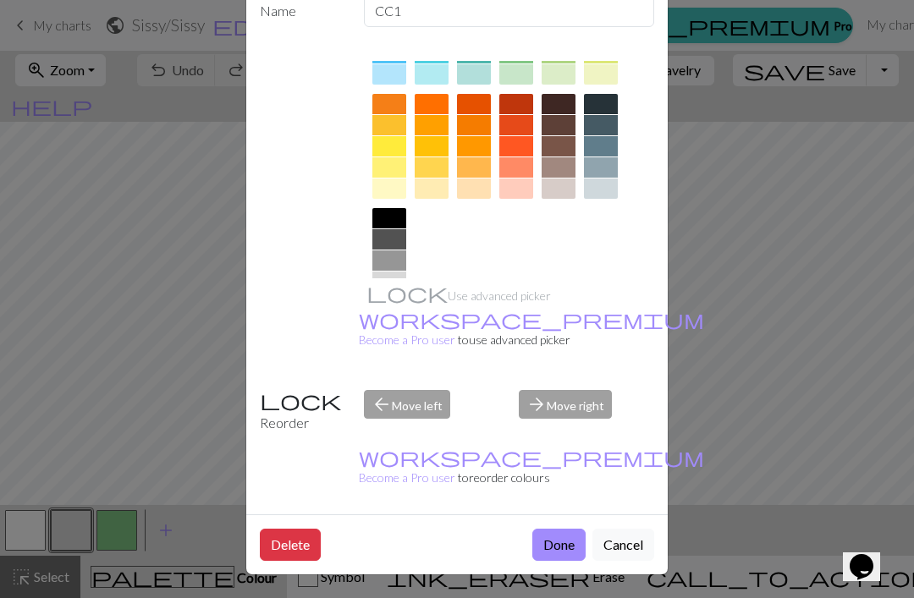
click at [566, 548] on button "Done" at bounding box center [558, 545] width 53 height 32
